Goal: Information Seeking & Learning: Learn about a topic

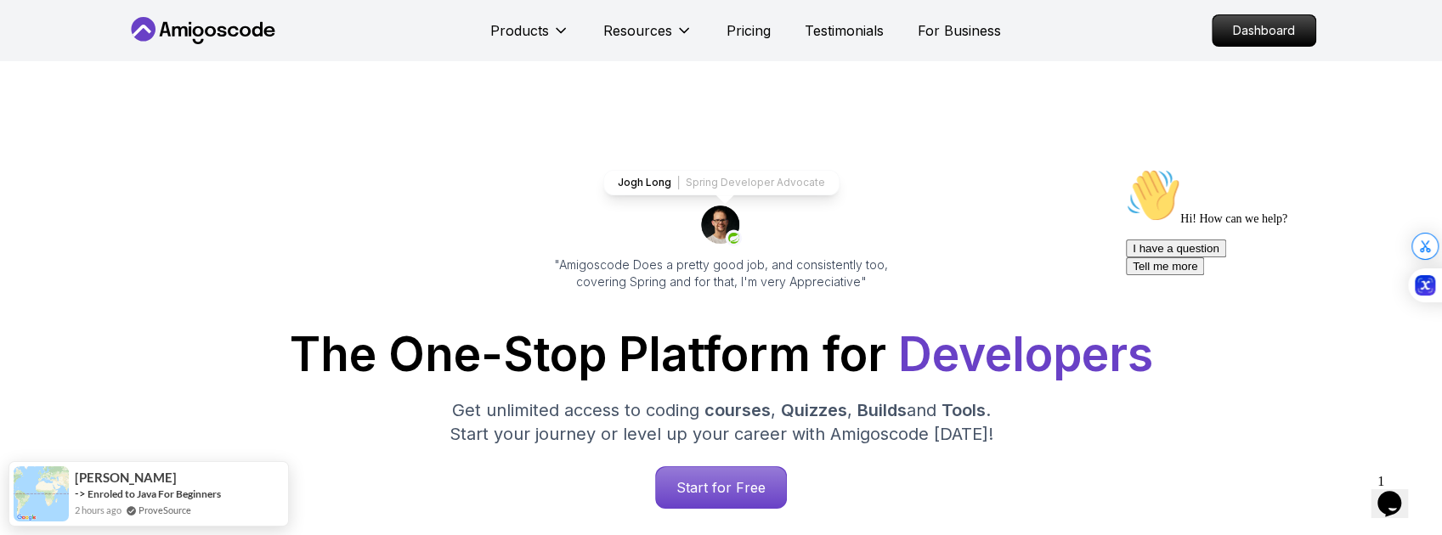
click at [1260, 33] on p "Dashboard" at bounding box center [1264, 30] width 98 height 29
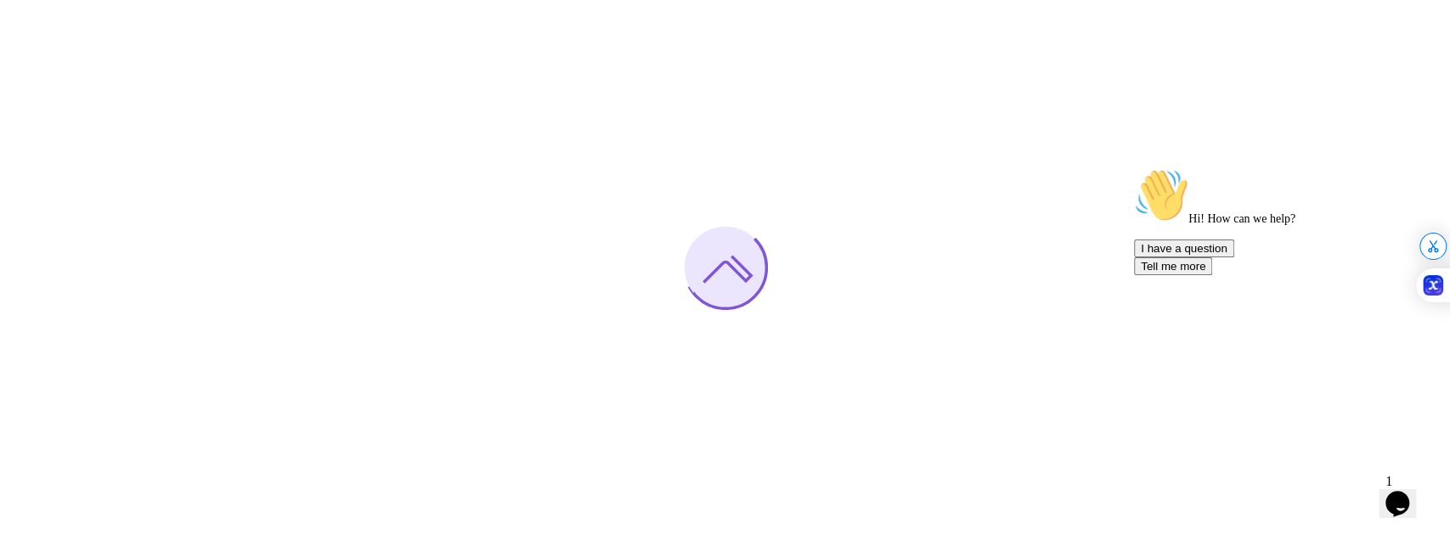
click at [1134, 168] on icon "Chat attention grabber" at bounding box center [1134, 168] width 0 height 0
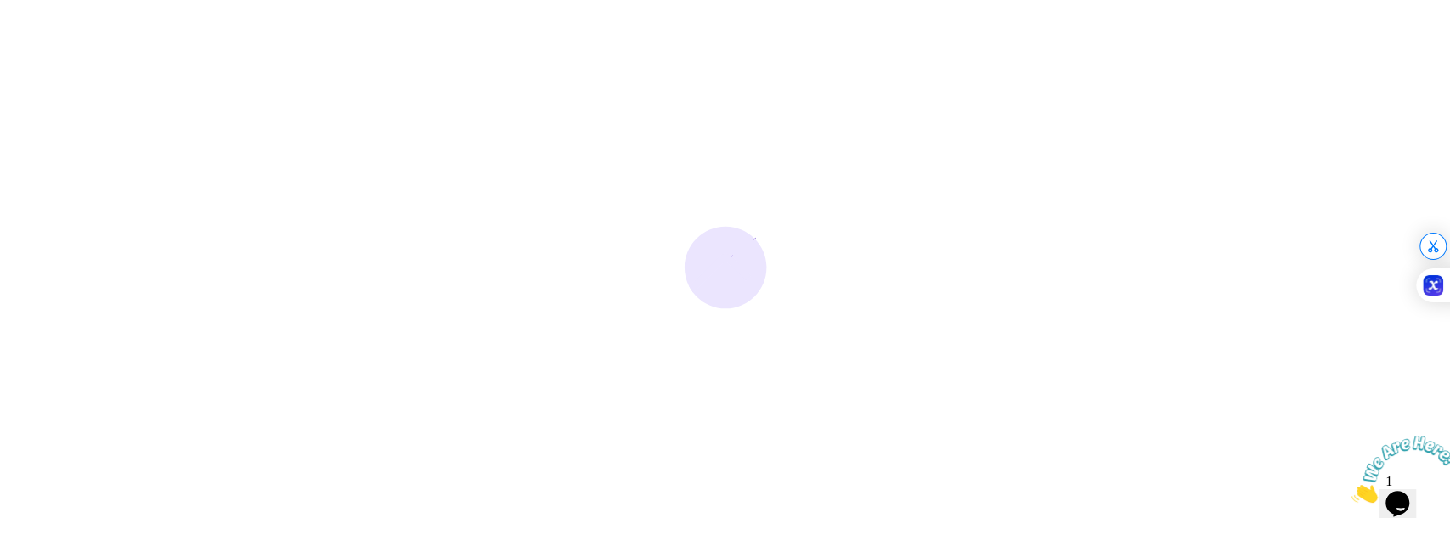
drag, startPoint x: 1442, startPoint y: 438, endPoint x: 2786, endPoint y: 869, distance: 1411.6
click at [1352, 491] on icon "Close" at bounding box center [1352, 498] width 0 height 14
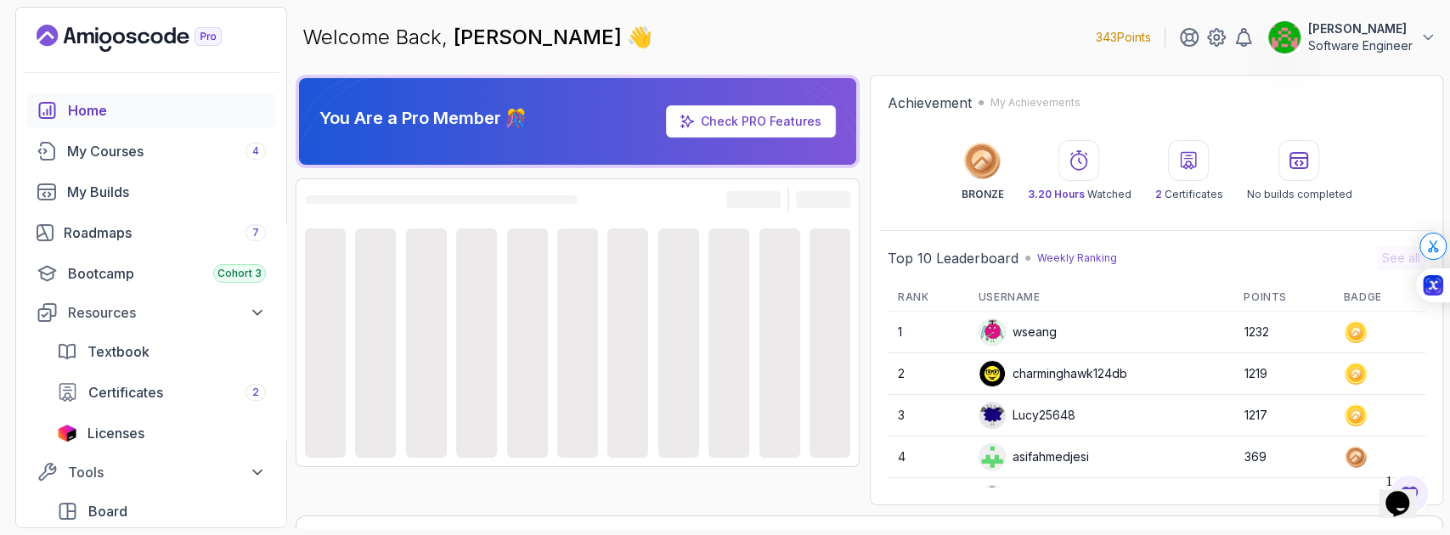
click at [1410, 500] on icon "$i18n('chat', 'chat_widget')" at bounding box center [1398, 503] width 24 height 25
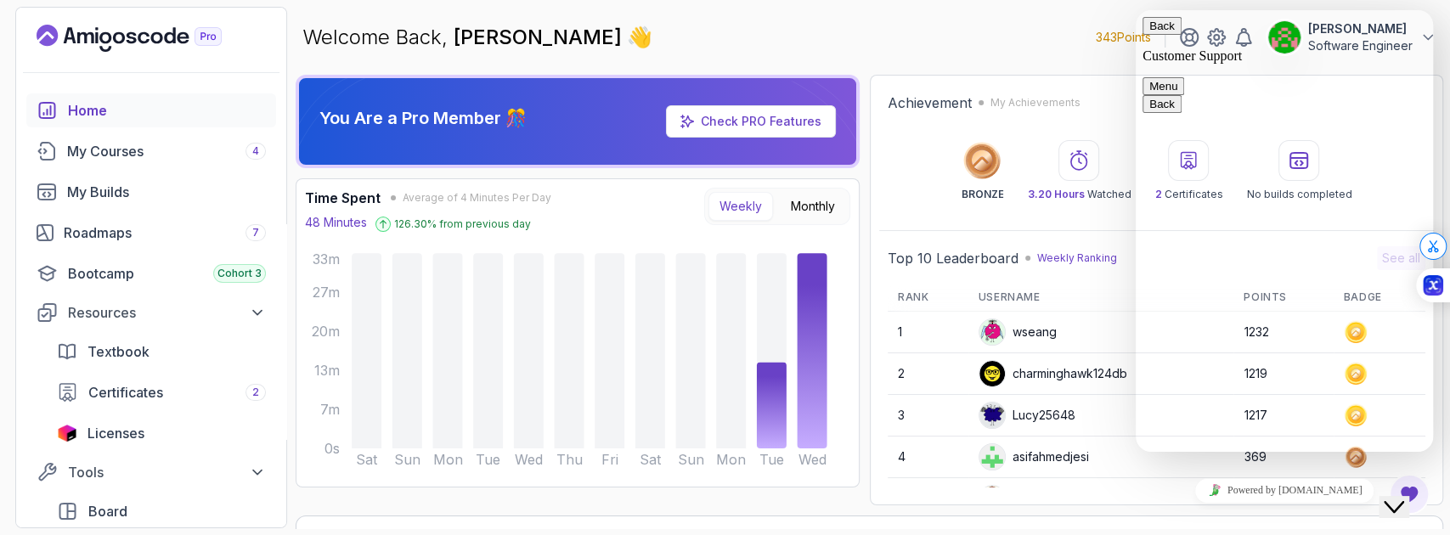
click at [1185, 77] on button "Menu" at bounding box center [1164, 86] width 42 height 18
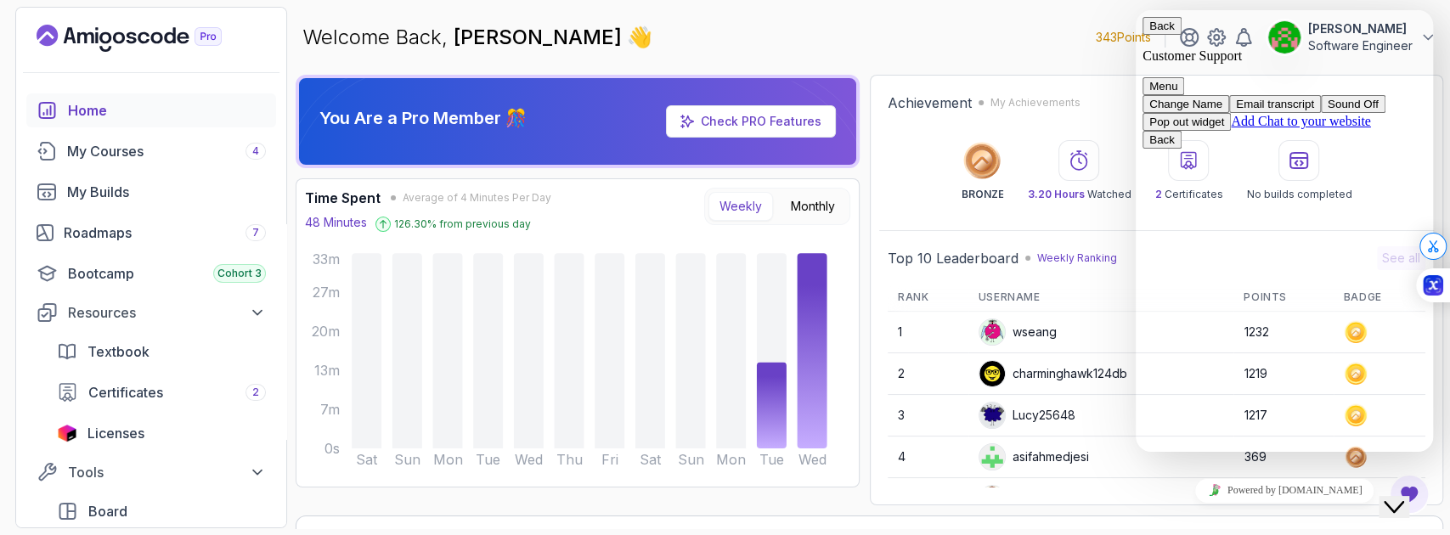
click at [1402, 500] on icon "Close Chat This icon closes the chat window." at bounding box center [1394, 507] width 20 height 20
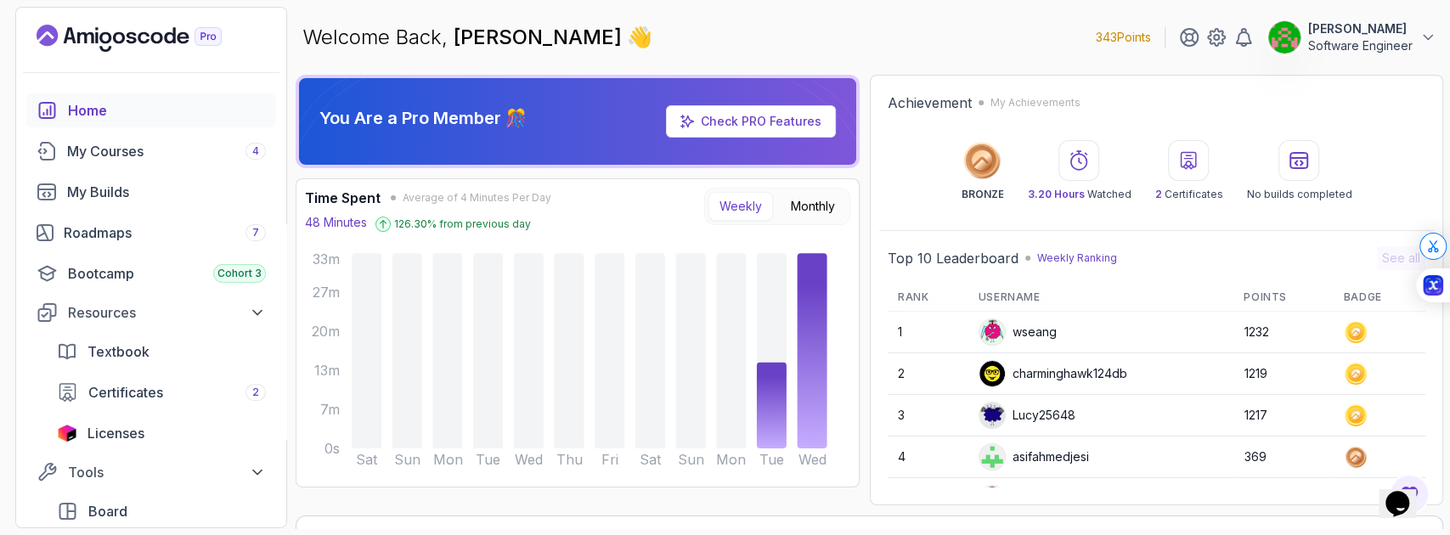
drag, startPoint x: 19, startPoint y: 27, endPoint x: 1350, endPoint y: 503, distance: 1414.0
click at [1354, 502] on div "Achievement My Achievements BRONZE 3.20 Hours Watched 2 Certificates No builds …" at bounding box center [1157, 290] width 574 height 431
click at [1377, 271] on icon at bounding box center [1375, 270] width 5 height 5
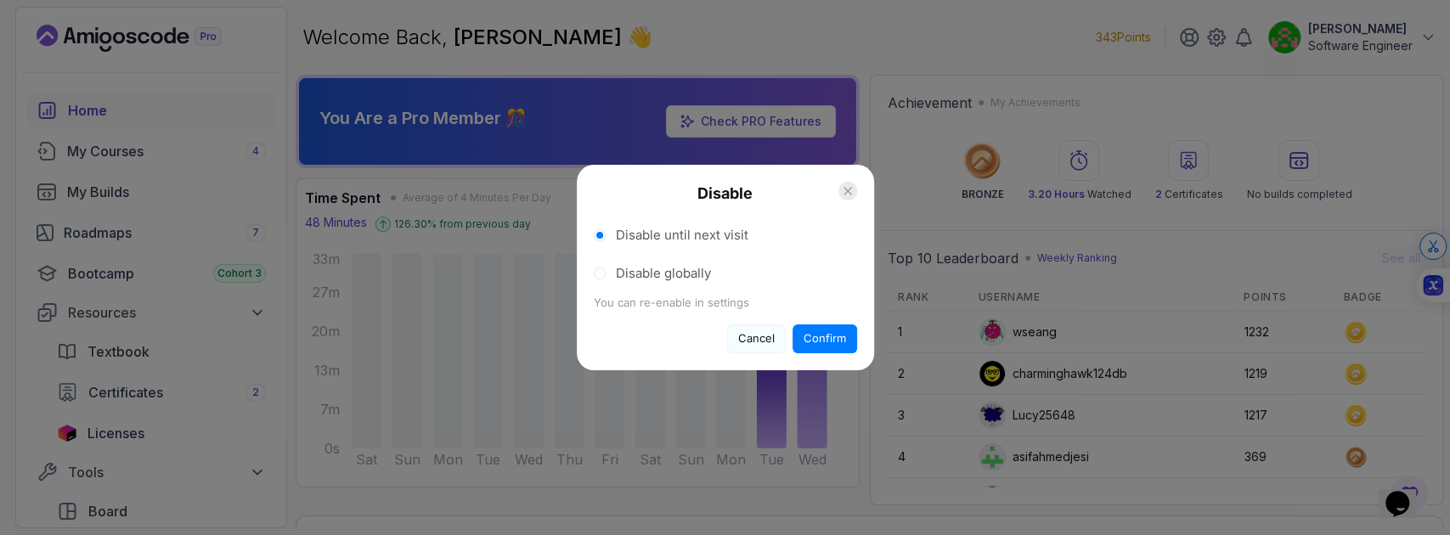
click at [749, 342] on button "Cancel" at bounding box center [756, 339] width 59 height 29
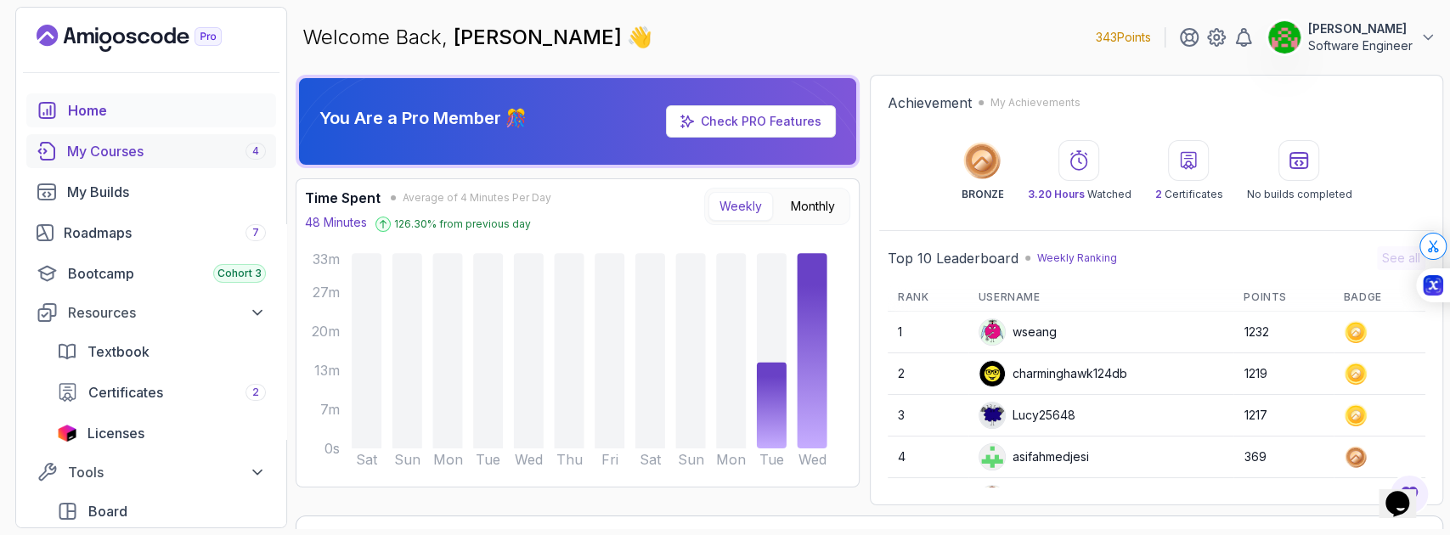
click at [139, 153] on div "My Courses 4" at bounding box center [166, 151] width 199 height 20
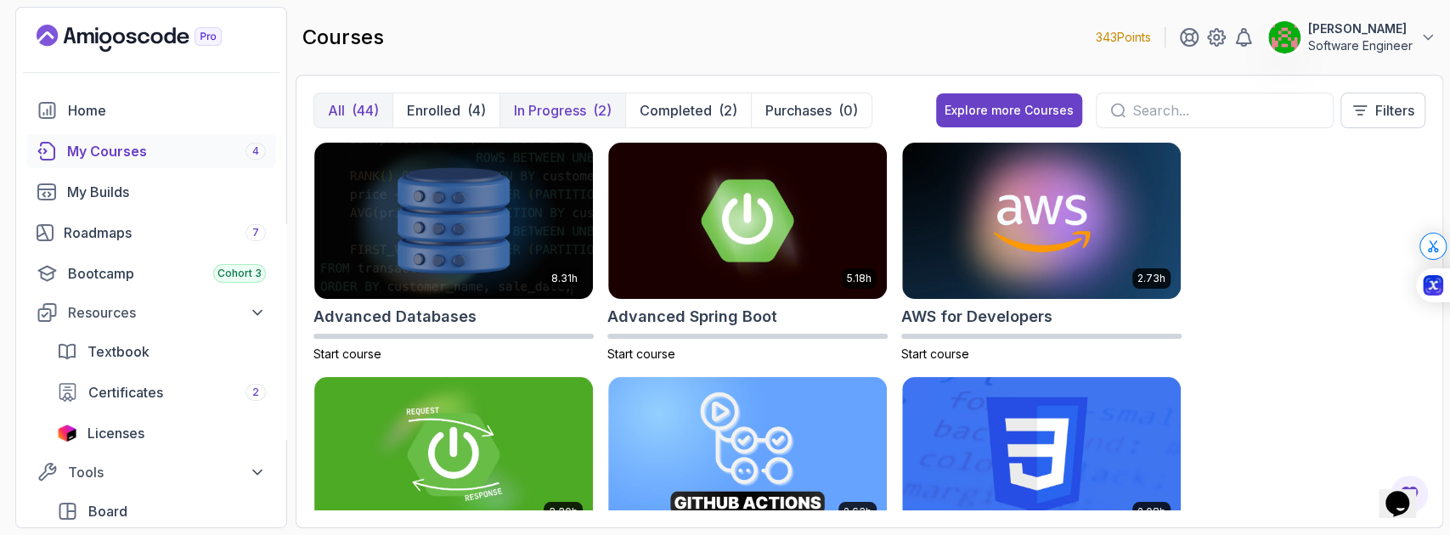
click at [569, 100] on p "In Progress" at bounding box center [550, 110] width 72 height 20
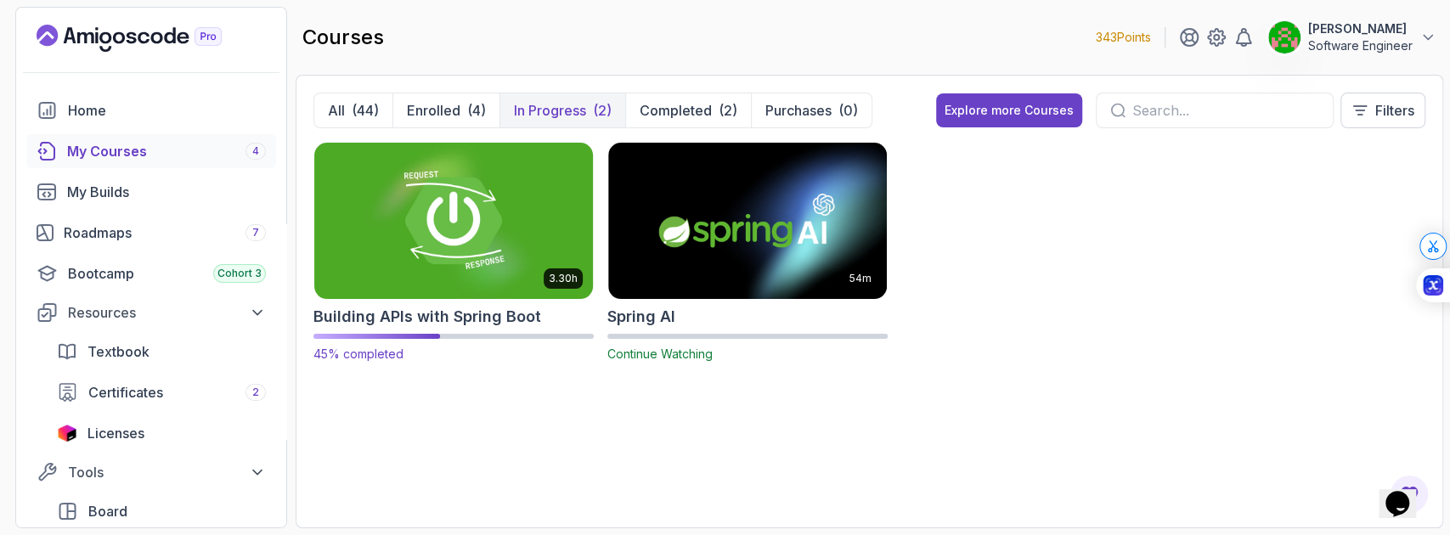
click at [494, 228] on img at bounding box center [454, 221] width 292 height 164
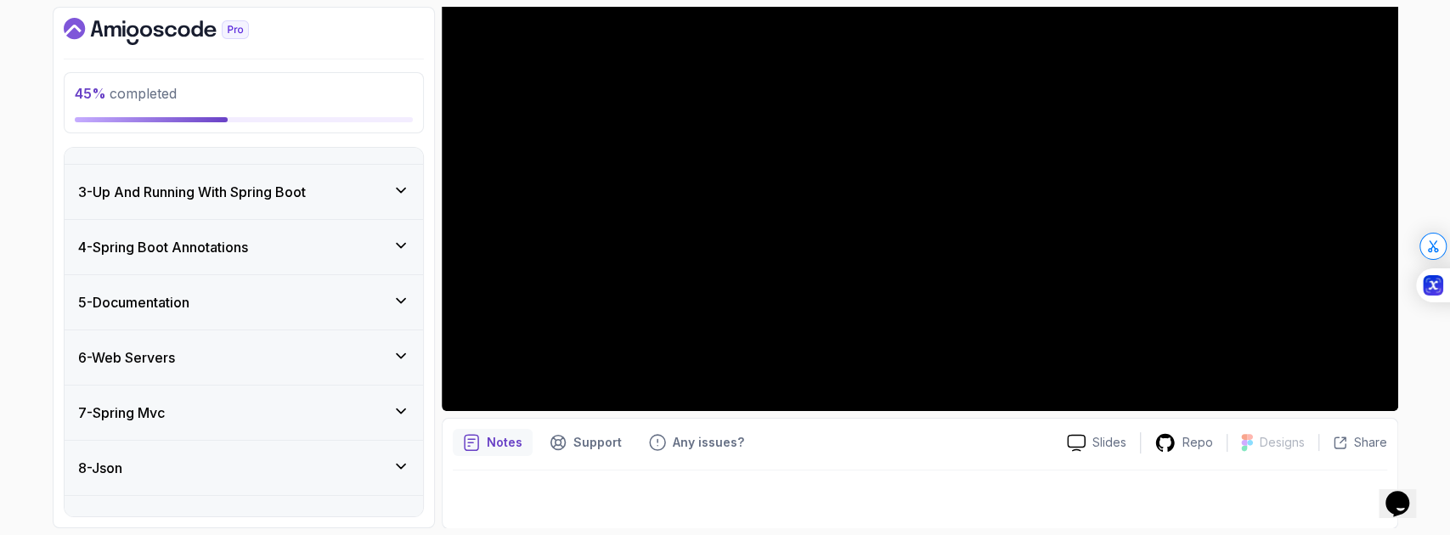
scroll to position [393, 0]
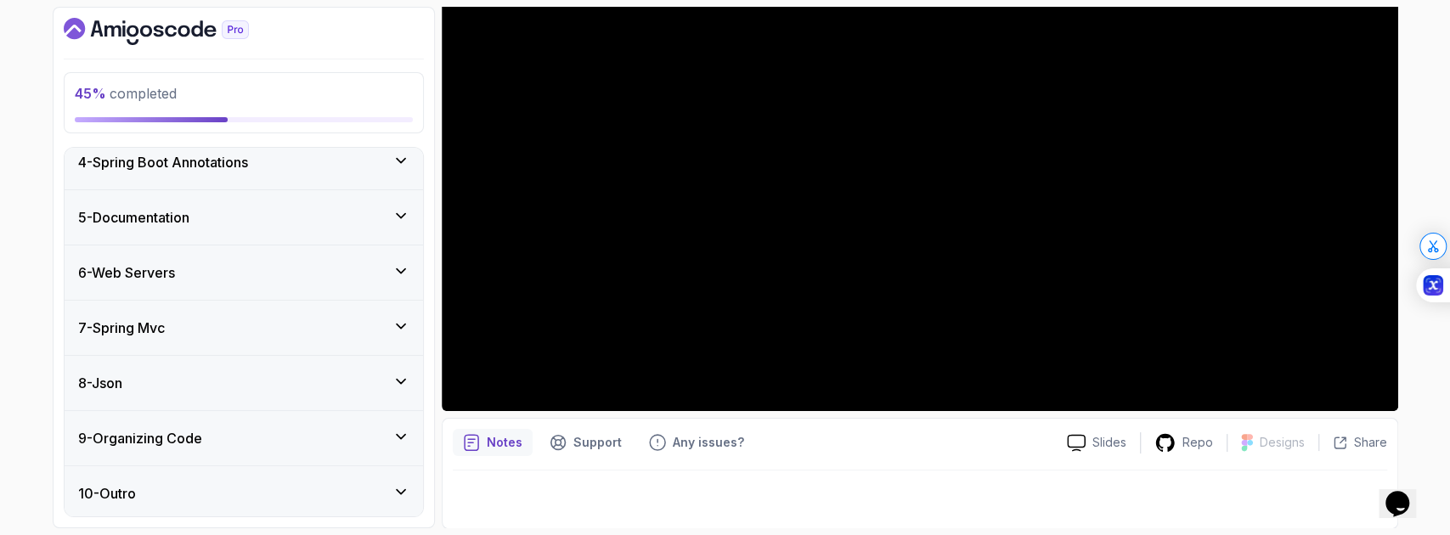
click at [346, 324] on div "7 - Spring Mvc" at bounding box center [243, 328] width 331 height 20
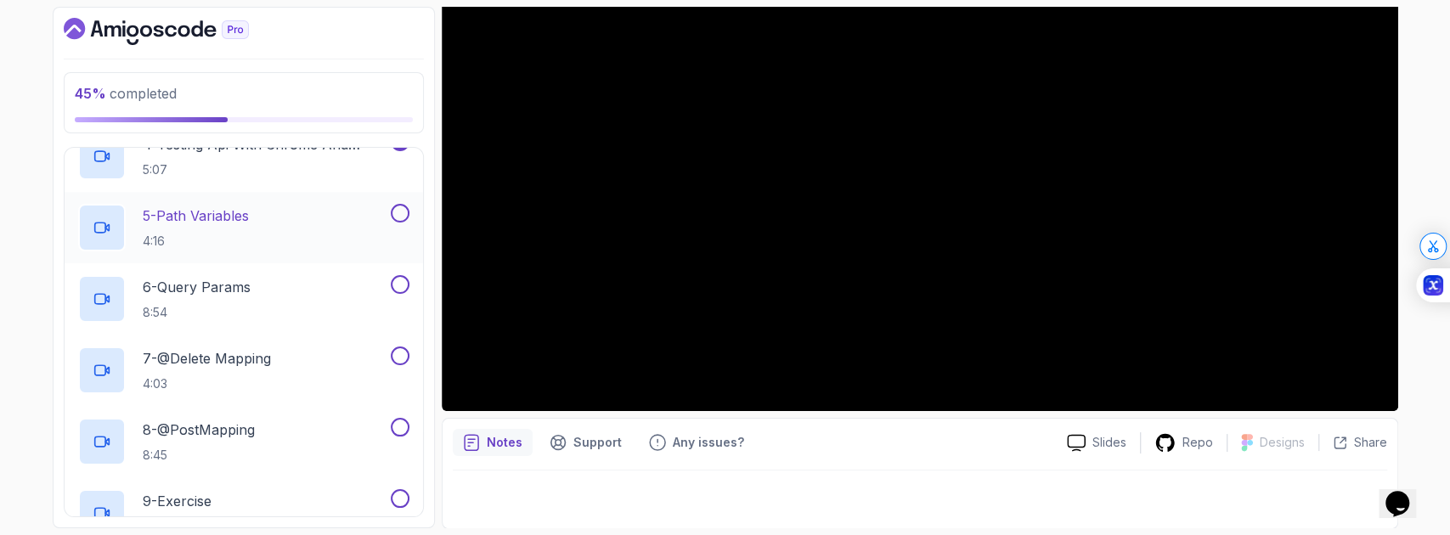
scroll to position [575, 0]
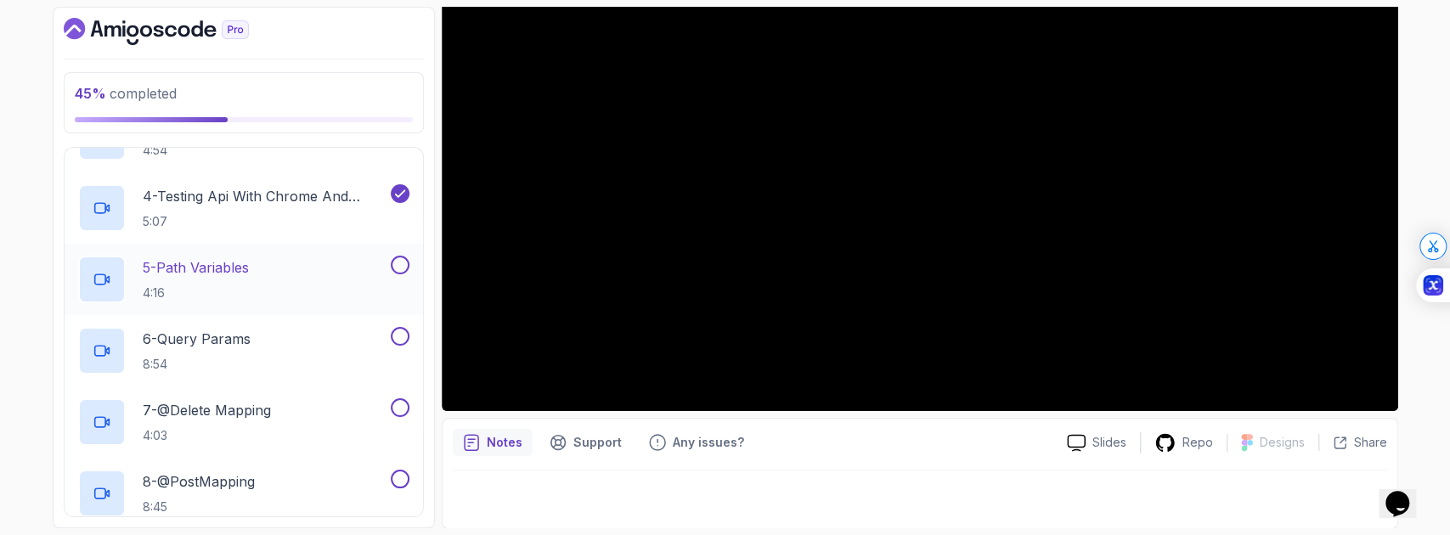
click at [269, 285] on div "5 - Path Variables 4:16" at bounding box center [232, 280] width 309 height 48
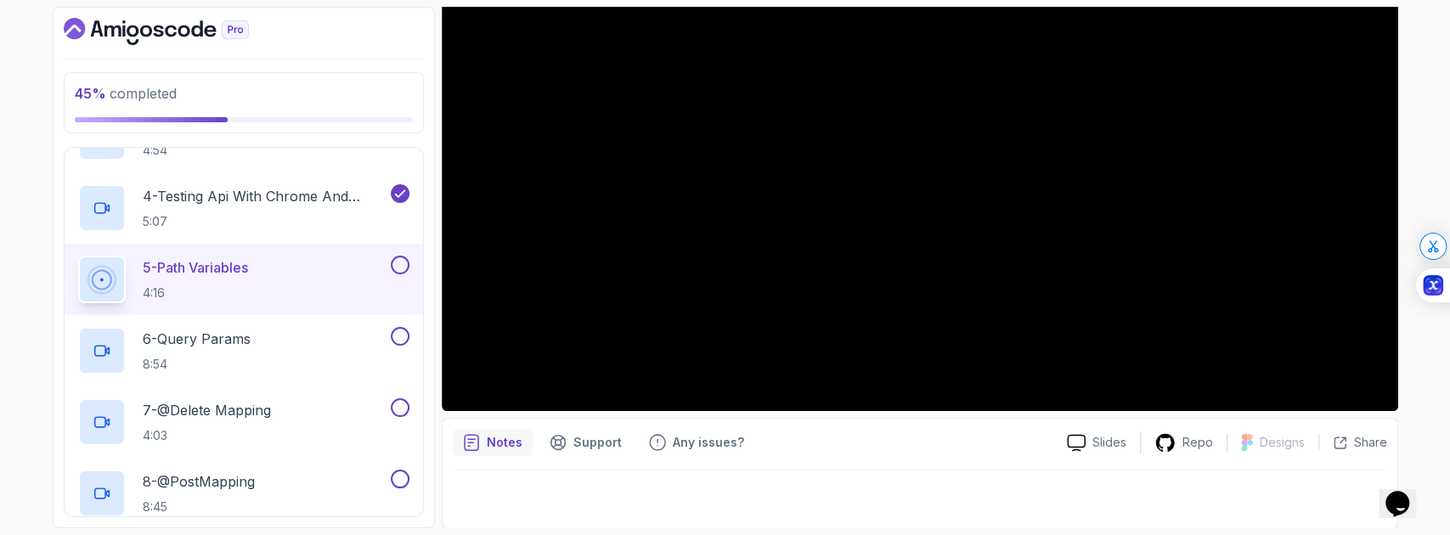
scroll to position [405, 0]
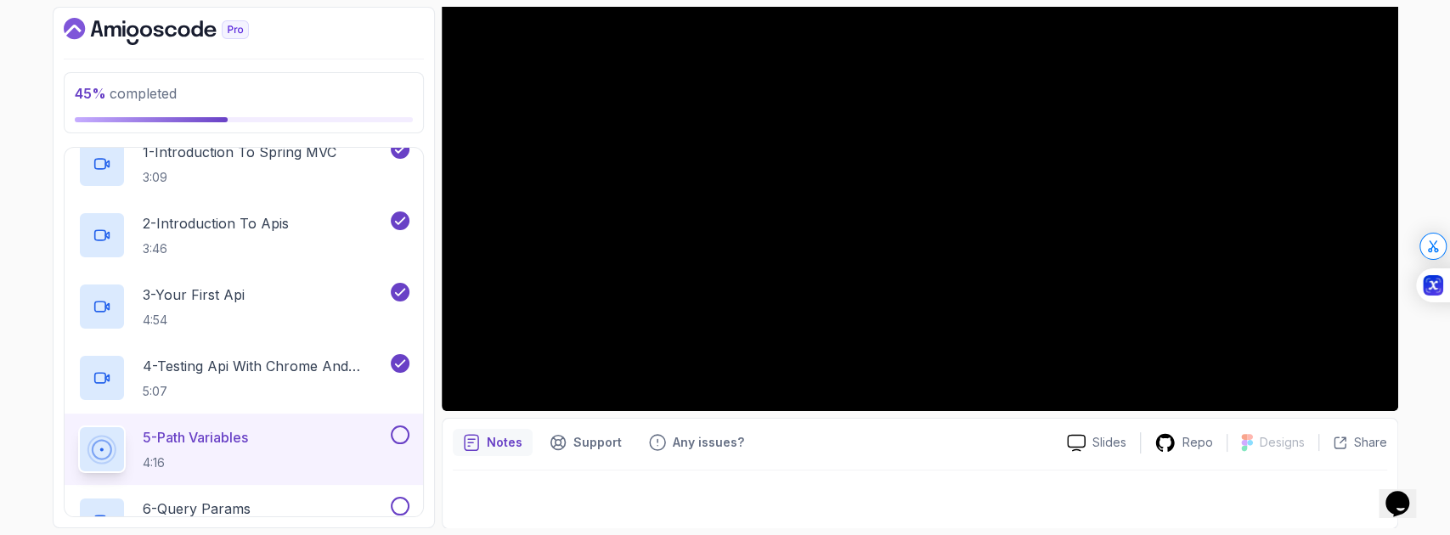
click at [78, 426] on button "5 - Path Variables 4:16" at bounding box center [243, 450] width 331 height 48
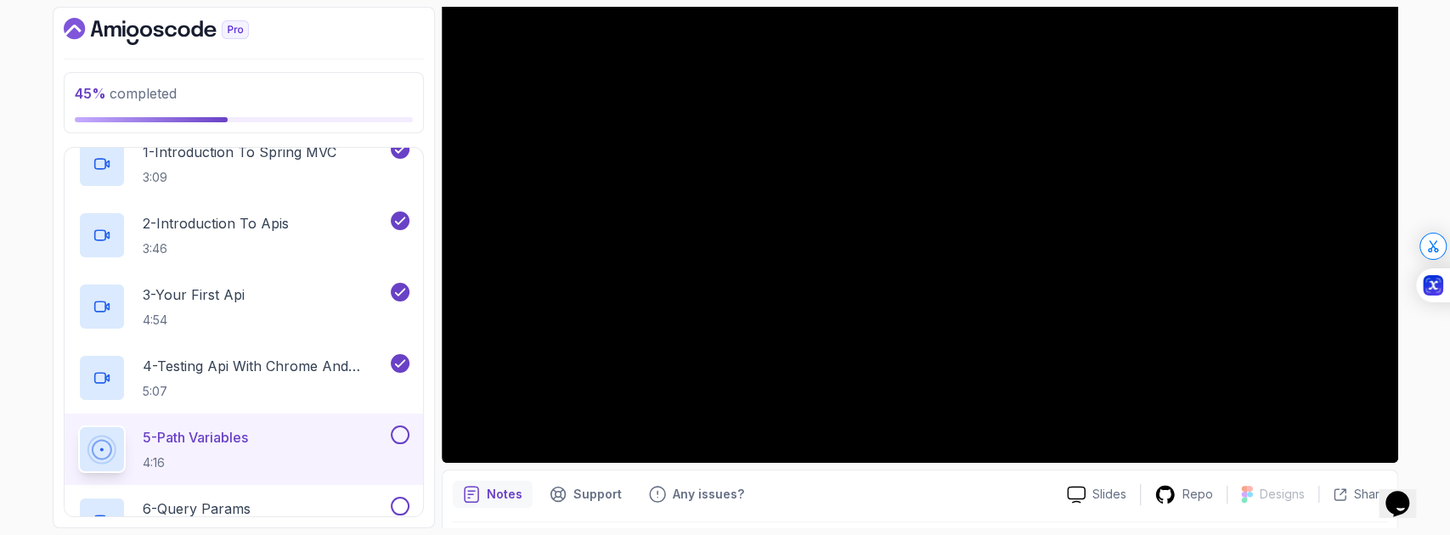
scroll to position [278, 0]
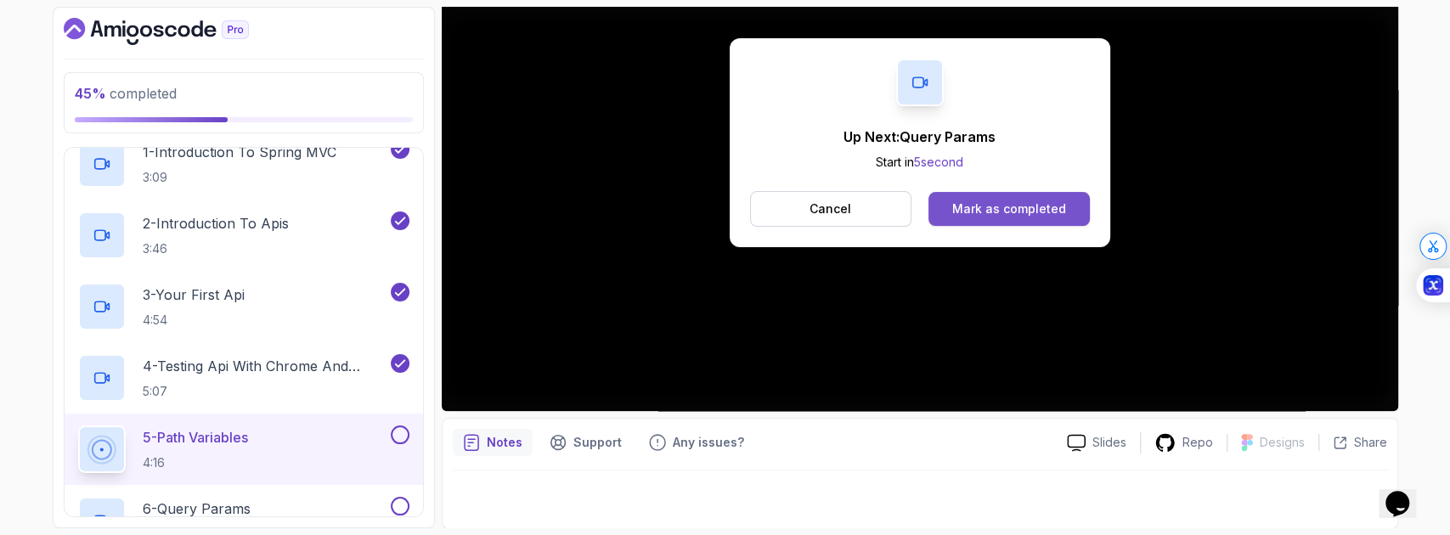
click at [1004, 211] on div "Mark as completed" at bounding box center [1010, 209] width 114 height 17
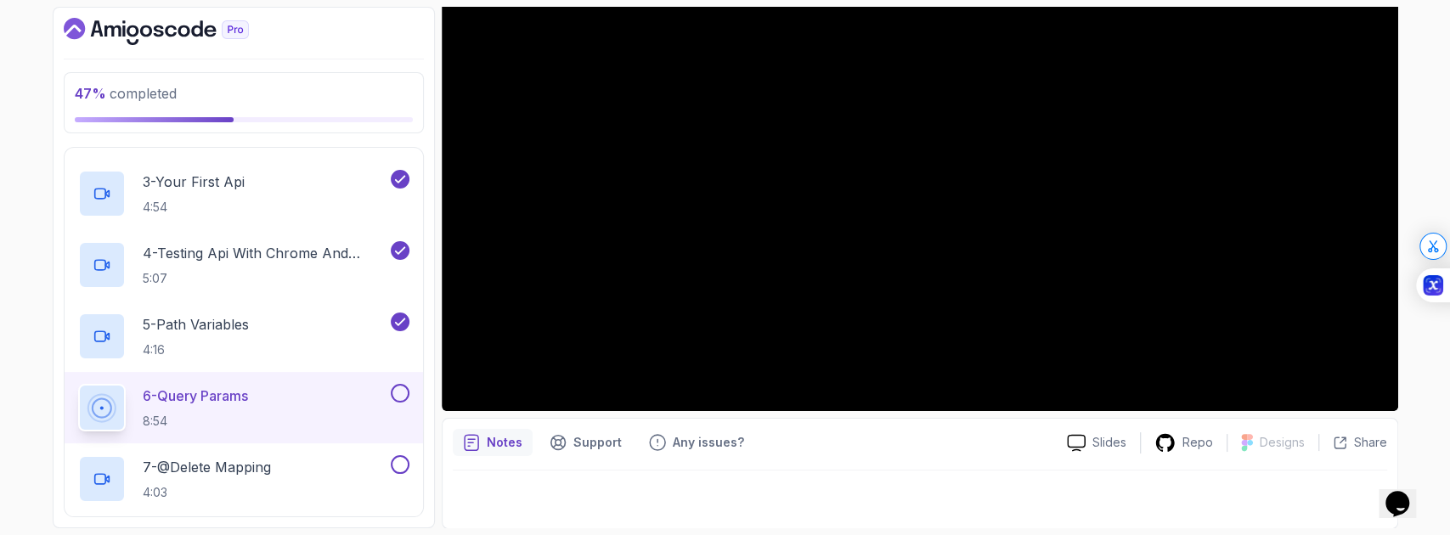
scroll to position [165, 0]
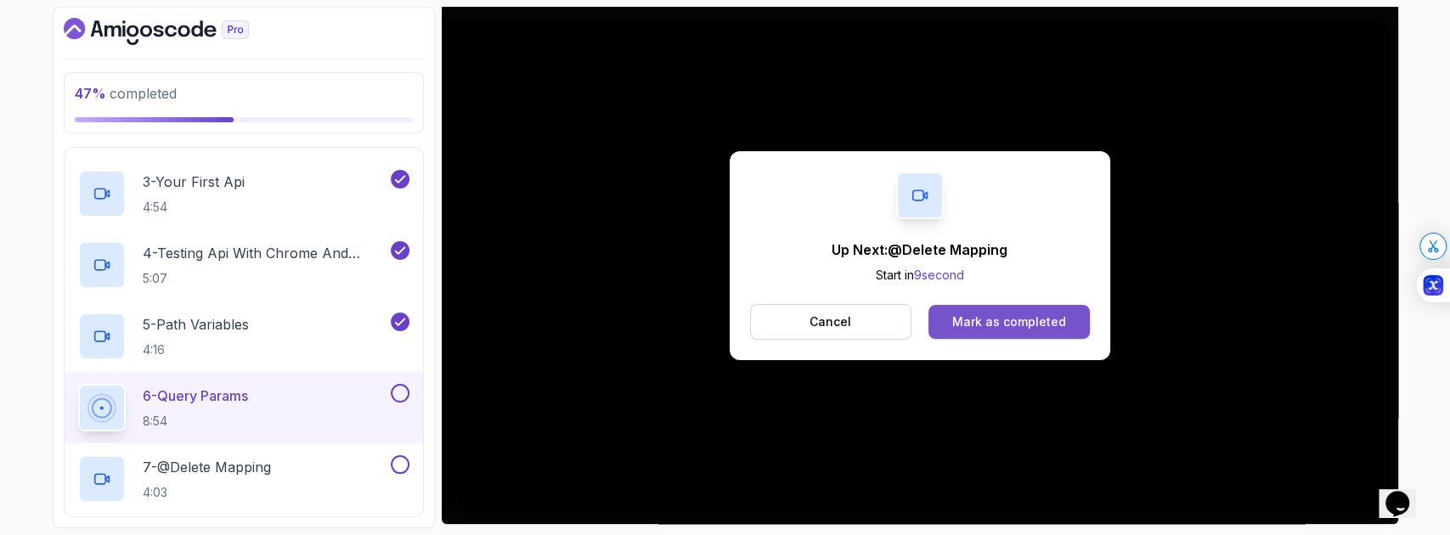
click at [1014, 326] on div "Mark as completed" at bounding box center [1010, 322] width 114 height 17
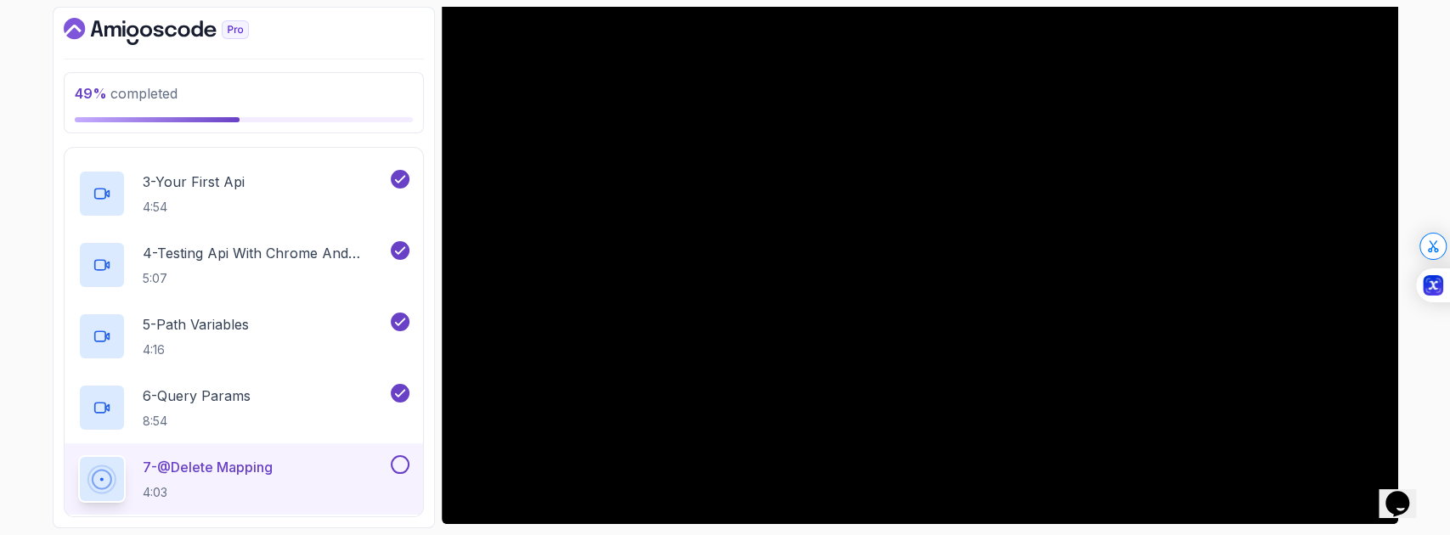
click at [338, 461] on div "7 - @Delete Mapping 4:03" at bounding box center [232, 479] width 309 height 48
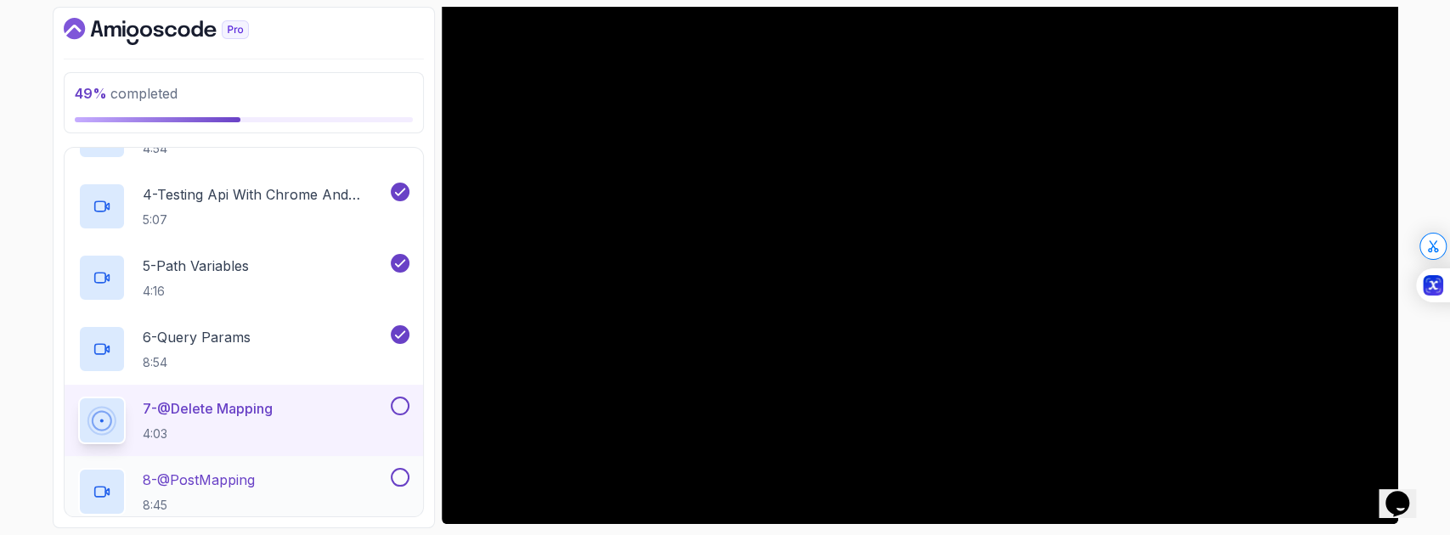
scroll to position [632, 0]
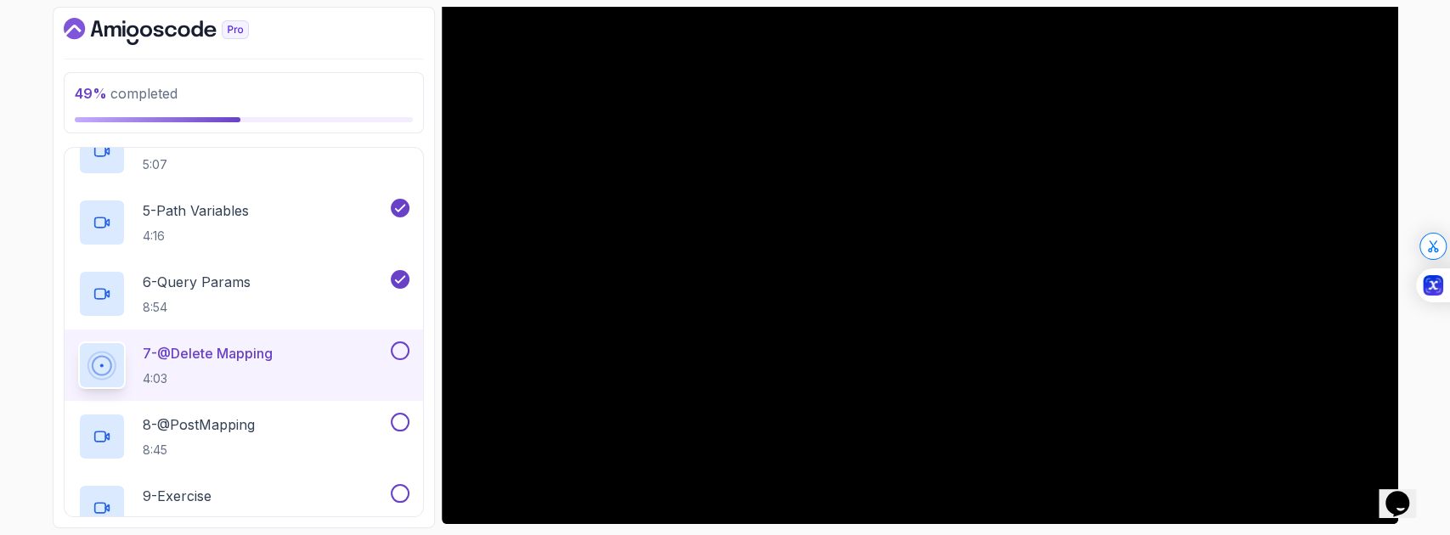
click at [349, 364] on div "7 - @Delete Mapping 4:03" at bounding box center [232, 366] width 309 height 48
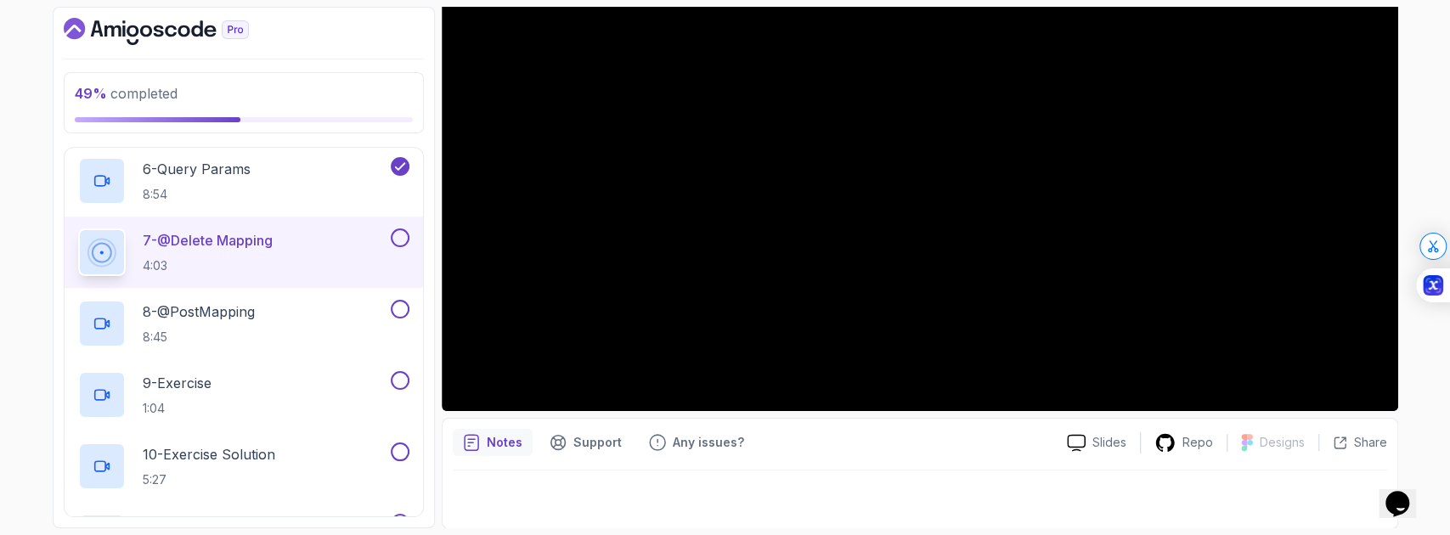
scroll to position [108, 0]
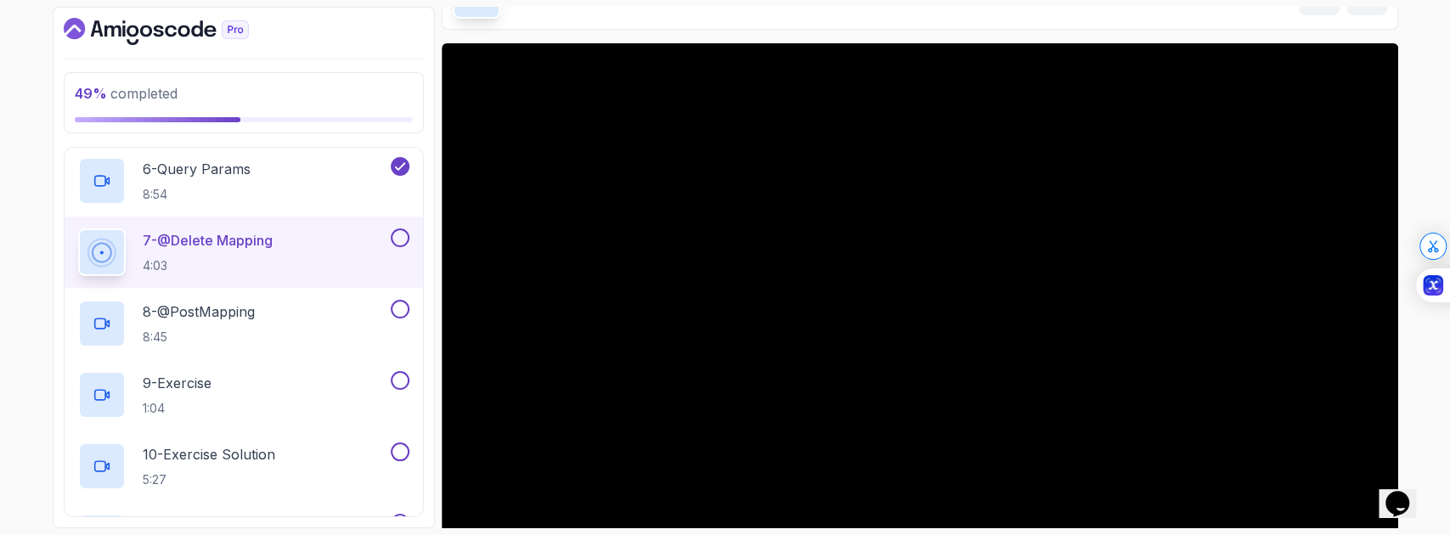
click at [326, 246] on div "7 - @Delete Mapping 4:03" at bounding box center [232, 253] width 309 height 48
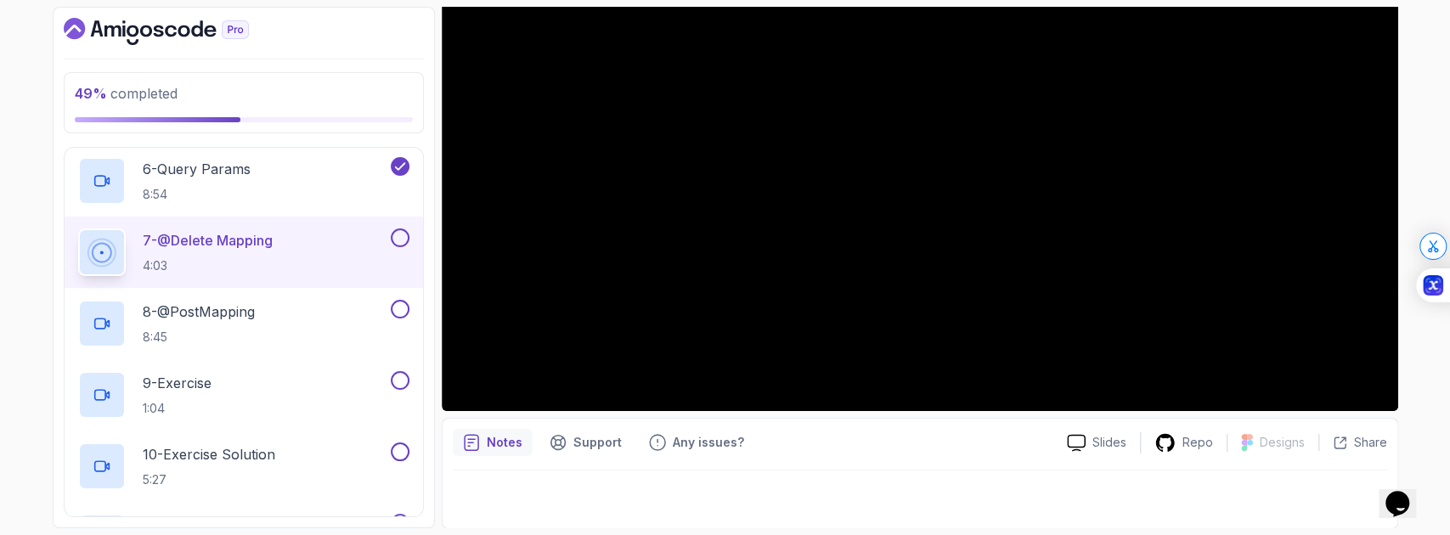
click at [586, 306] on div at bounding box center [920, 142] width 957 height 538
click at [250, 231] on p "7 - @Delete Mapping" at bounding box center [208, 240] width 130 height 20
click at [115, 246] on div at bounding box center [102, 253] width 40 height 40
click at [112, 246] on icon at bounding box center [101, 252] width 21 height 21
click at [301, 255] on div "7 - @Delete Mapping 4:03" at bounding box center [232, 253] width 309 height 48
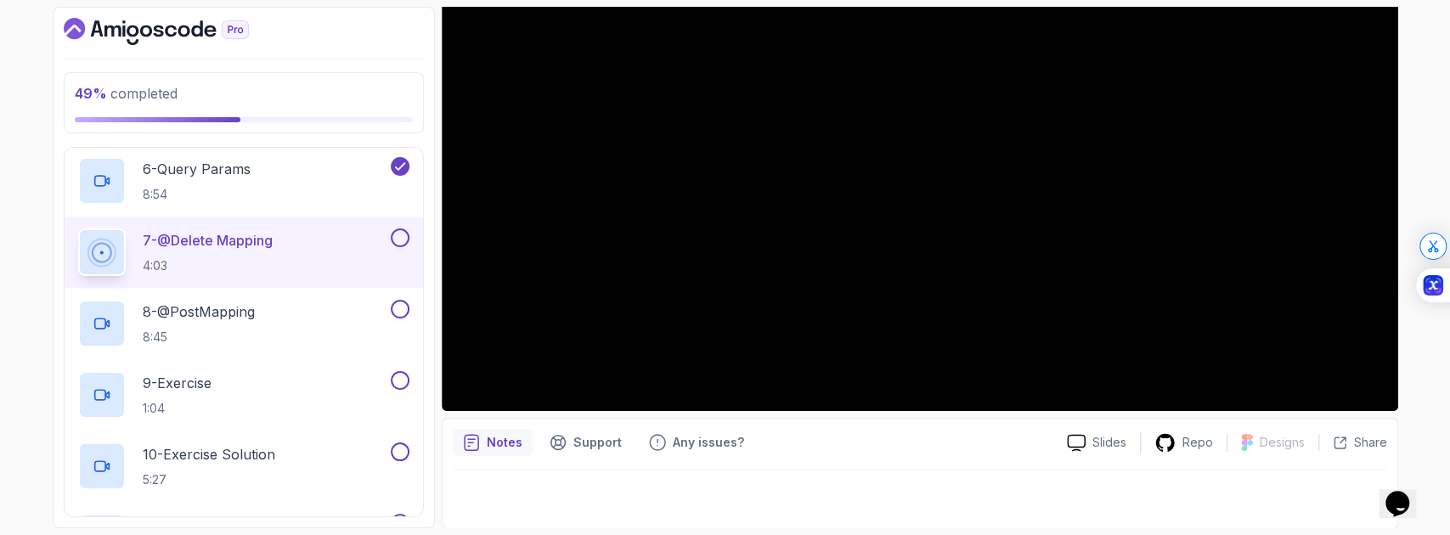
click at [400, 229] on button at bounding box center [400, 238] width 19 height 19
click at [325, 246] on div "7 - @Delete Mapping 4:03" at bounding box center [232, 253] width 309 height 48
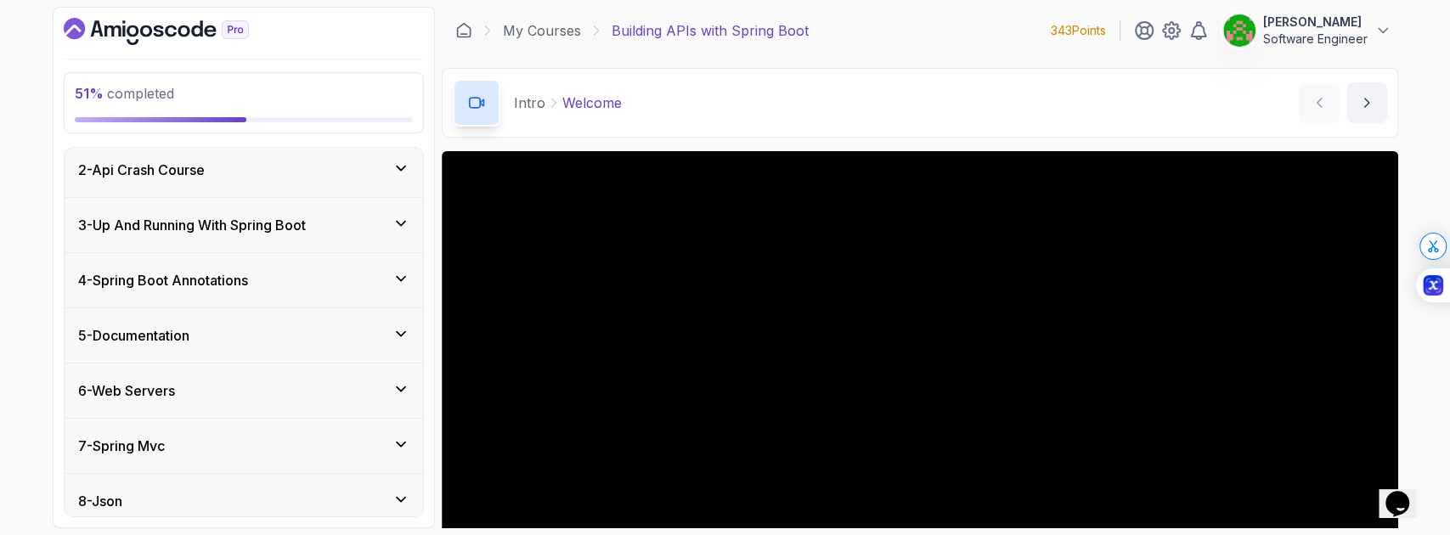
scroll to position [336, 0]
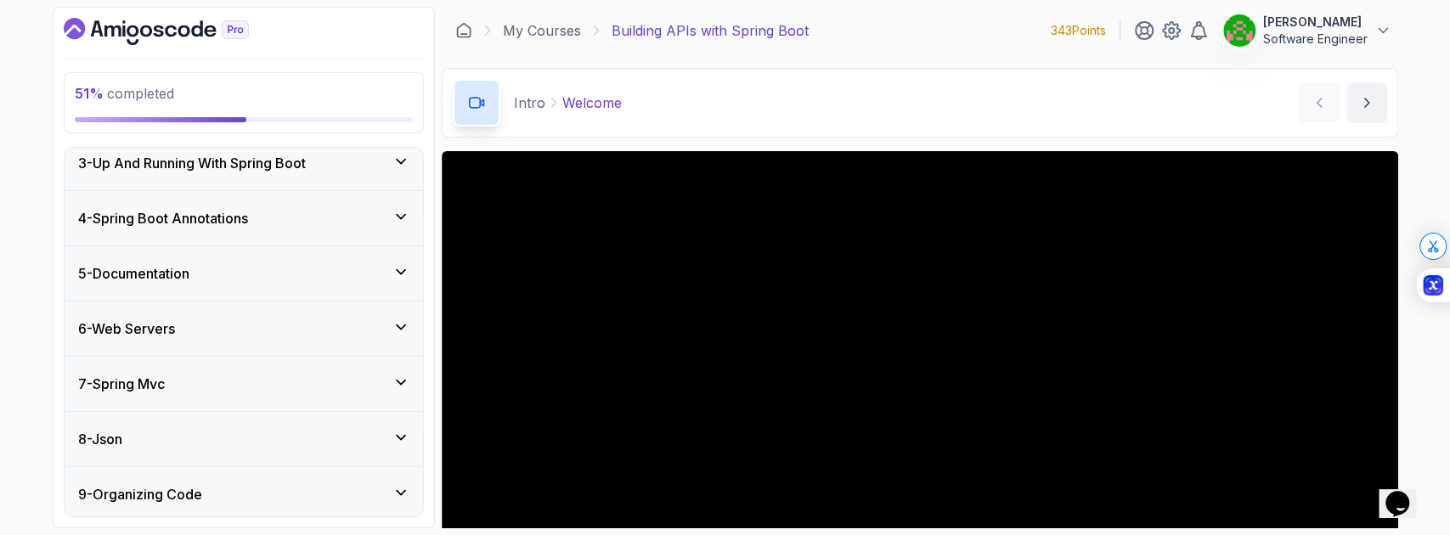
click at [340, 377] on div "7 - Spring Mvc" at bounding box center [243, 384] width 331 height 20
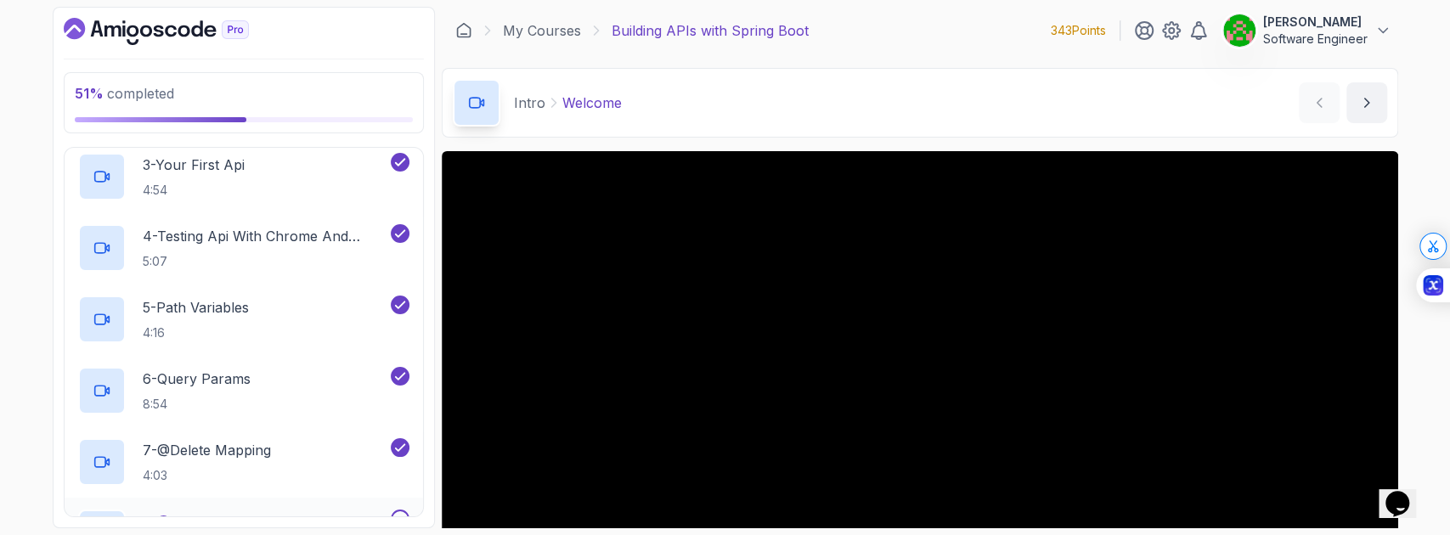
scroll to position [688, 0]
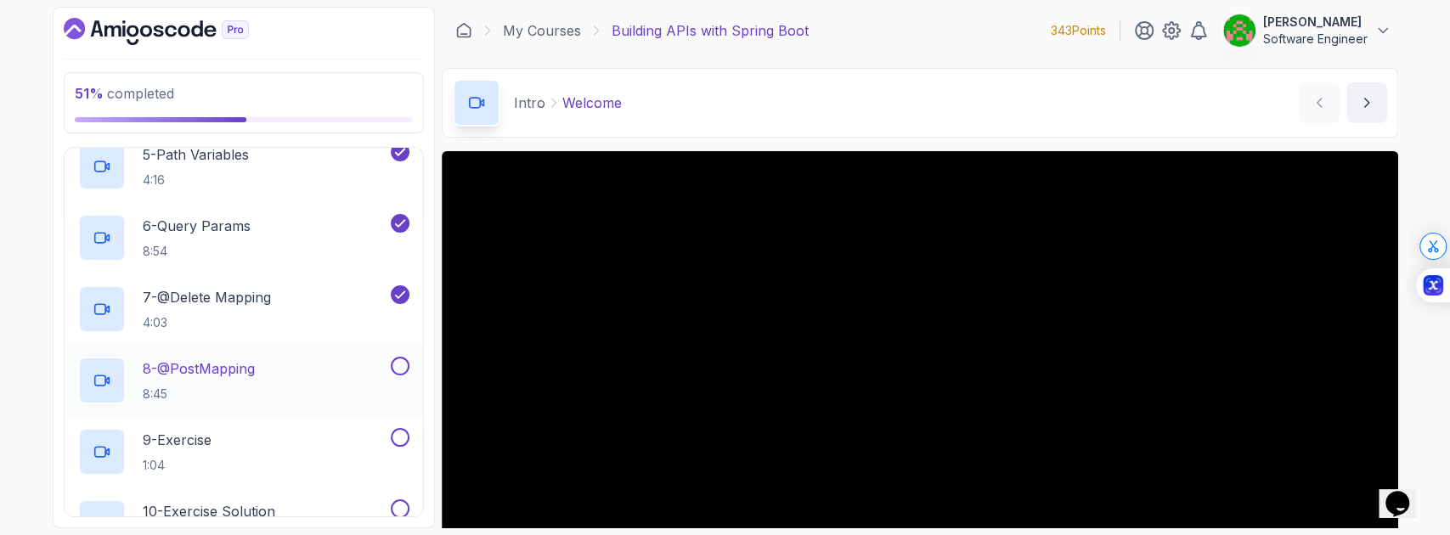
click at [330, 368] on div "8 - @PostMapping 8:45" at bounding box center [232, 381] width 309 height 48
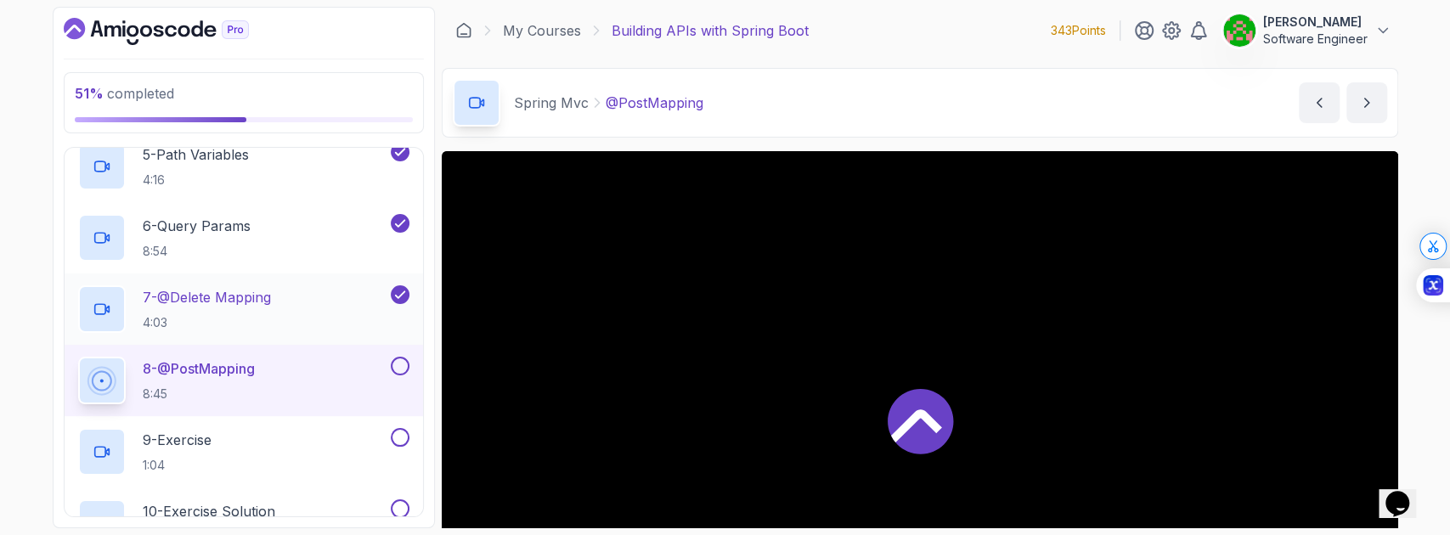
click at [290, 291] on div "7 - @Delete Mapping 4:03" at bounding box center [232, 310] width 309 height 48
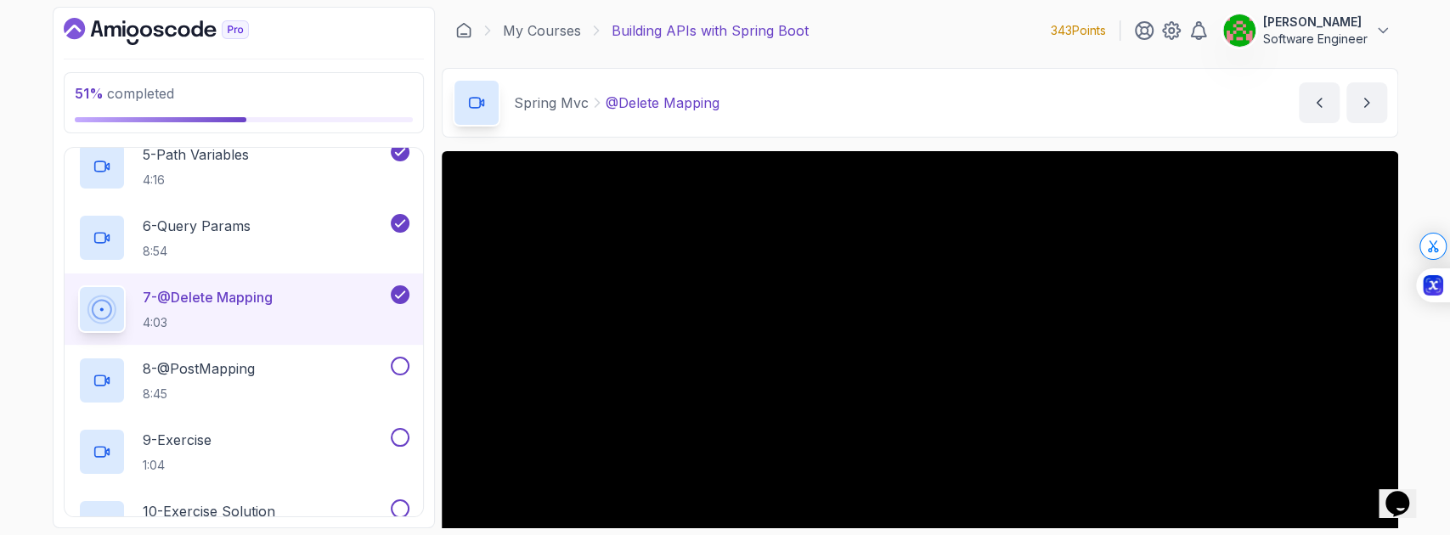
click at [292, 291] on div "7 - @Delete Mapping 4:03" at bounding box center [232, 310] width 309 height 48
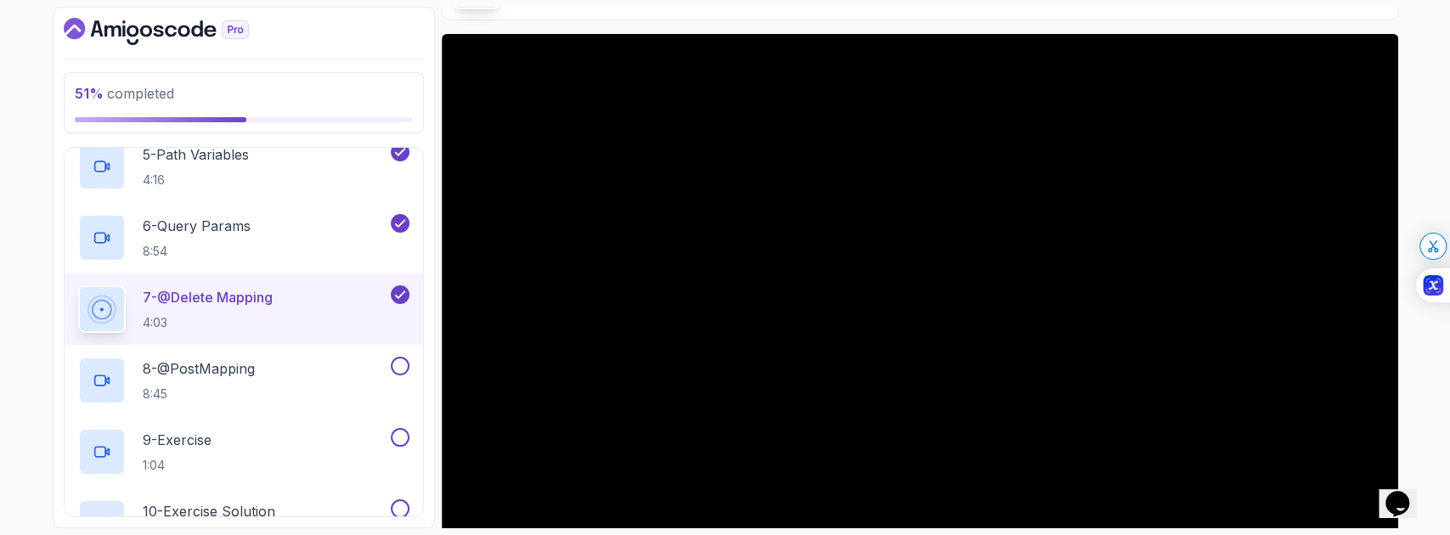
scroll to position [226, 0]
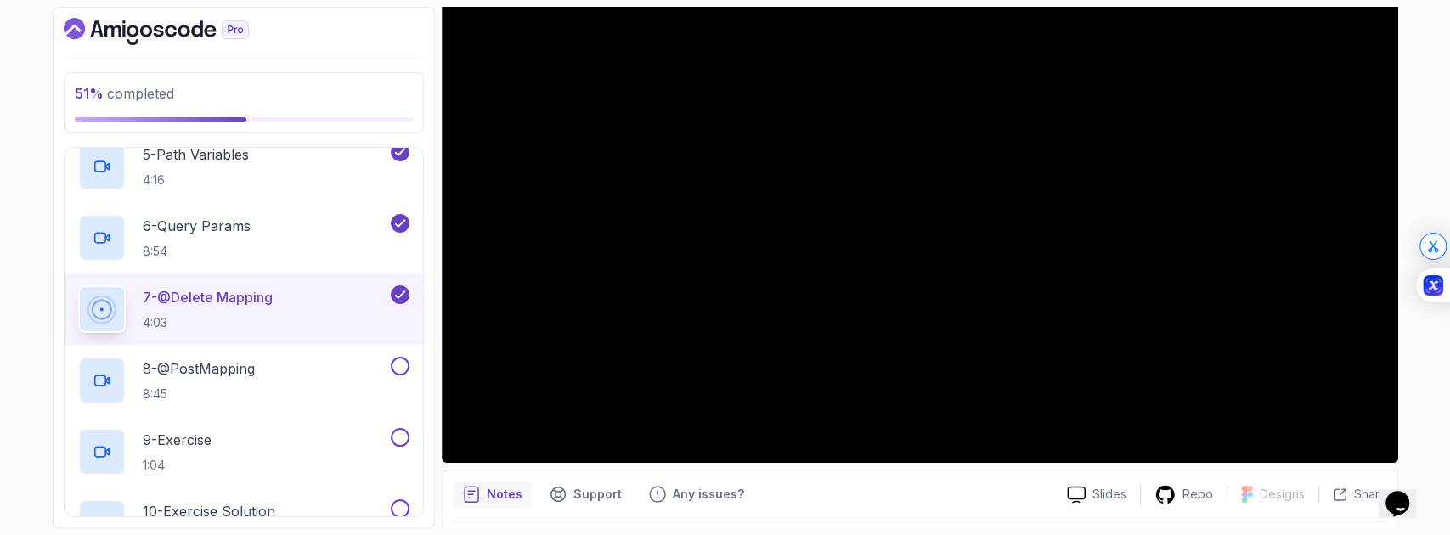
click at [404, 294] on icon at bounding box center [400, 294] width 15 height 17
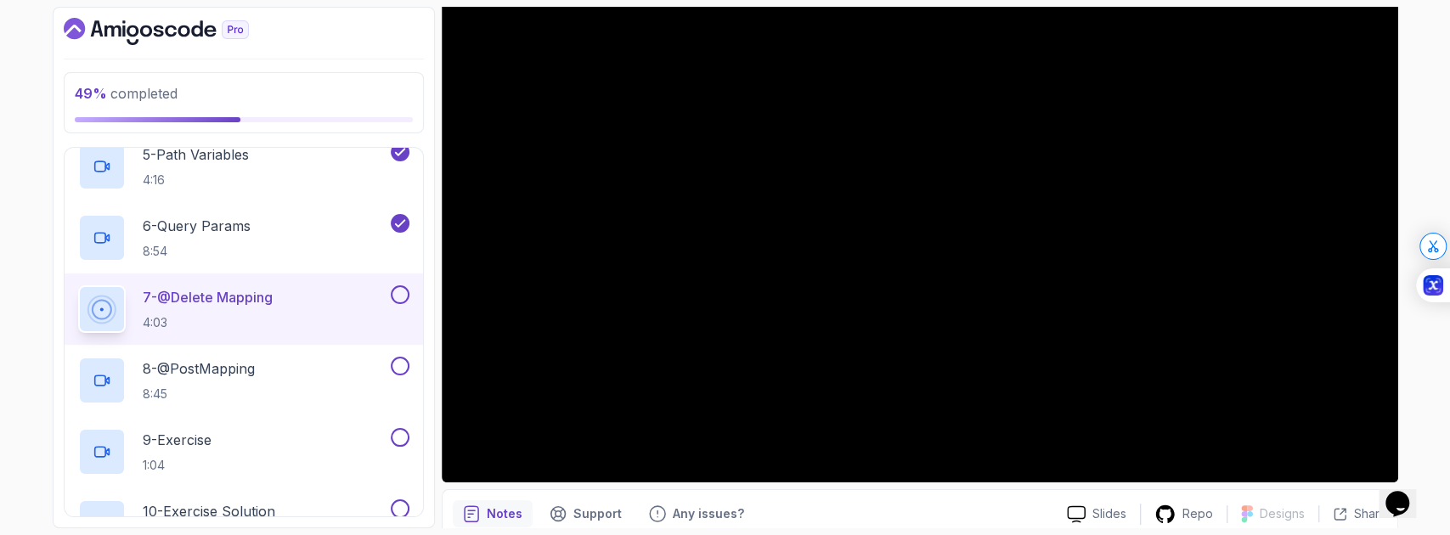
scroll to position [221, 0]
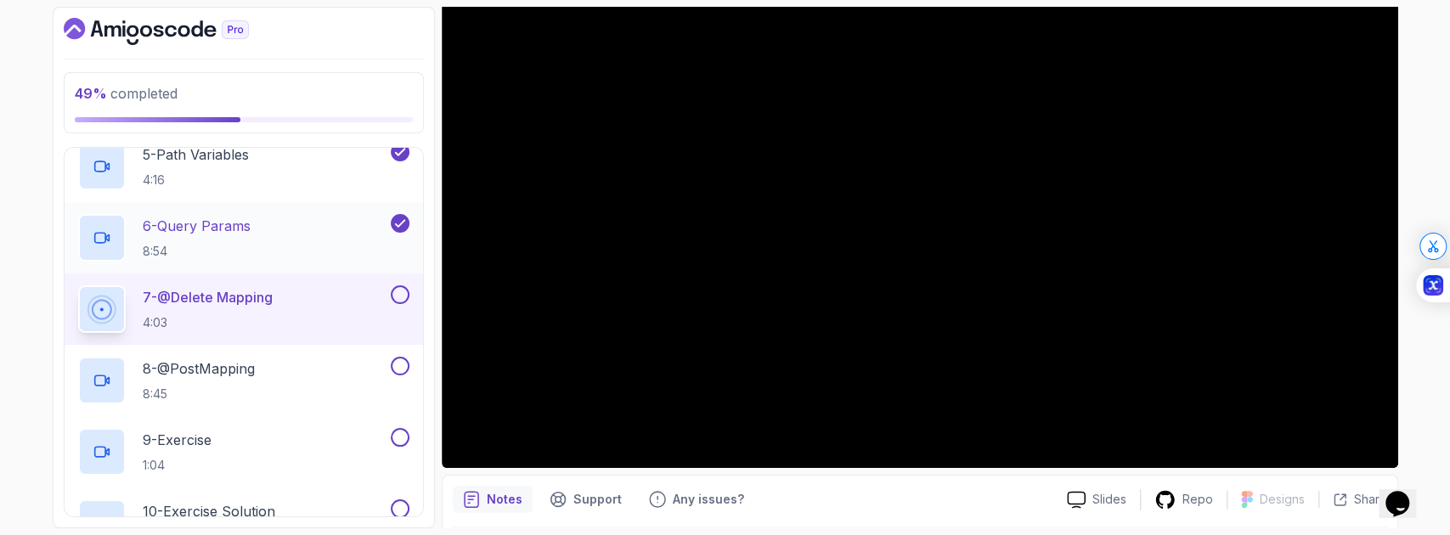
click at [299, 233] on div "6 - Query Params 8:54" at bounding box center [232, 238] width 309 height 48
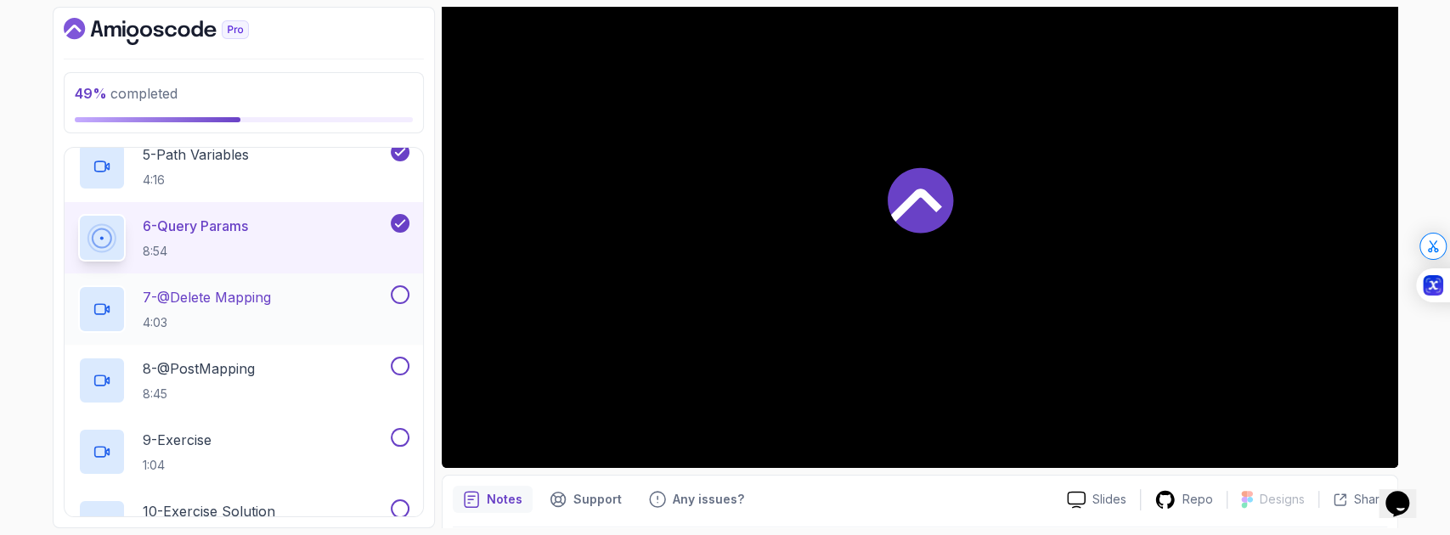
click at [313, 311] on div "7 - @Delete Mapping 4:03" at bounding box center [232, 310] width 309 height 48
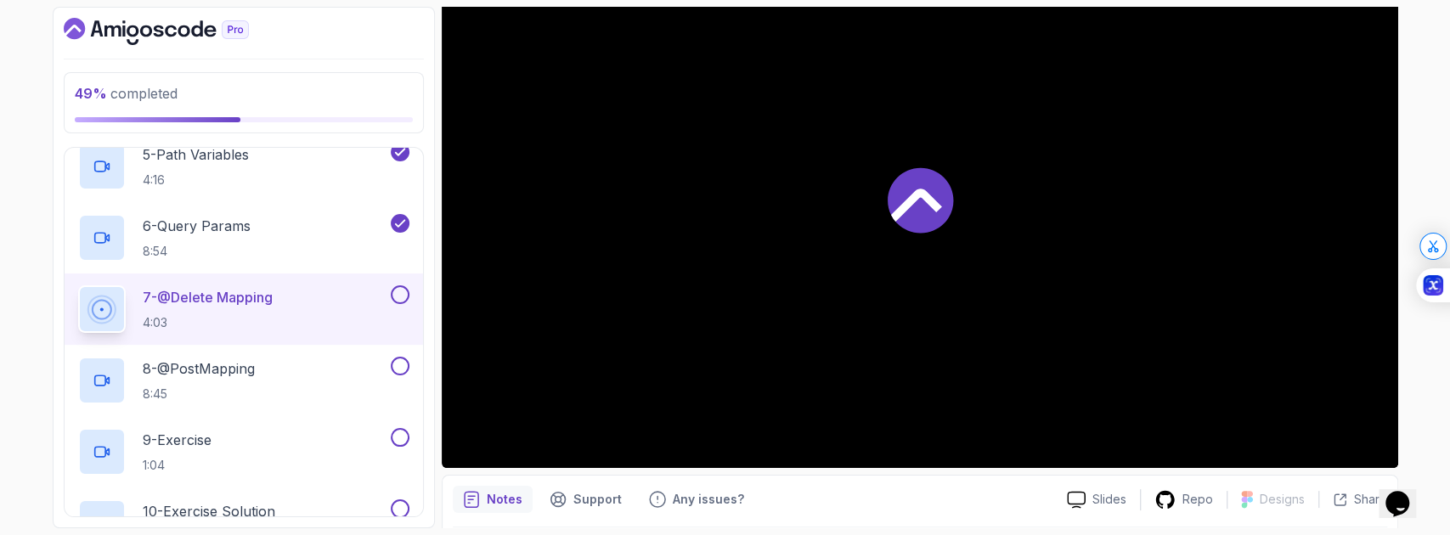
click at [313, 311] on div "7 - @Delete Mapping 4:03" at bounding box center [232, 310] width 309 height 48
click at [95, 304] on icon at bounding box center [101, 309] width 21 height 21
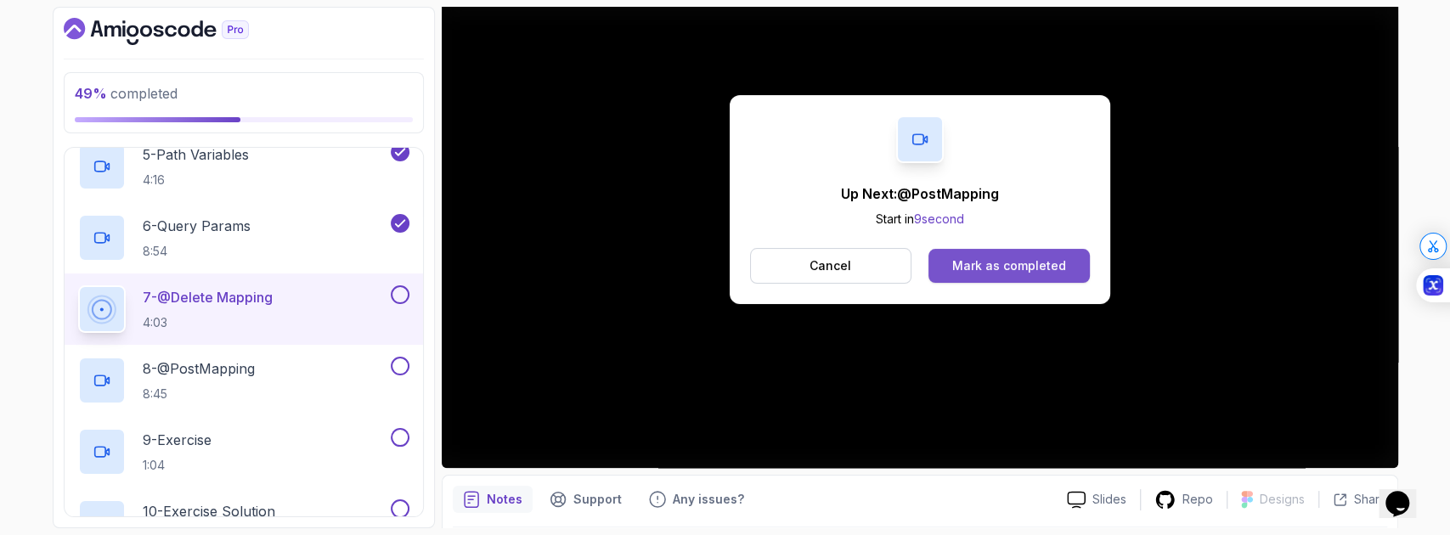
click at [1032, 270] on div "Mark as completed" at bounding box center [1010, 265] width 114 height 17
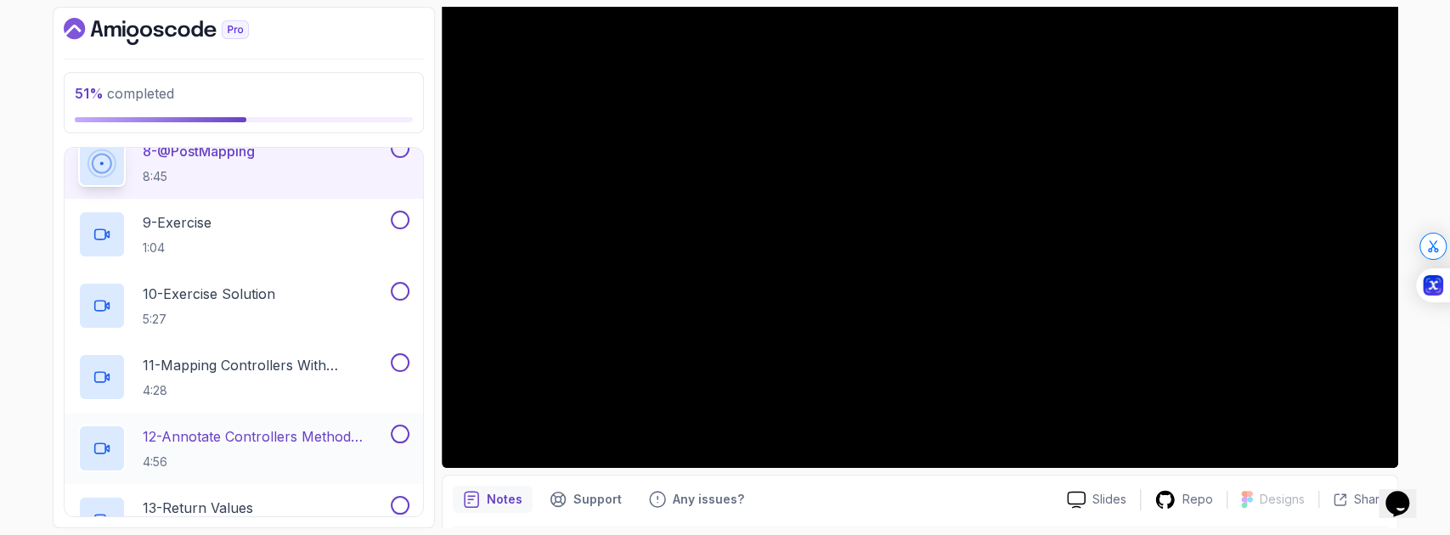
scroll to position [802, 0]
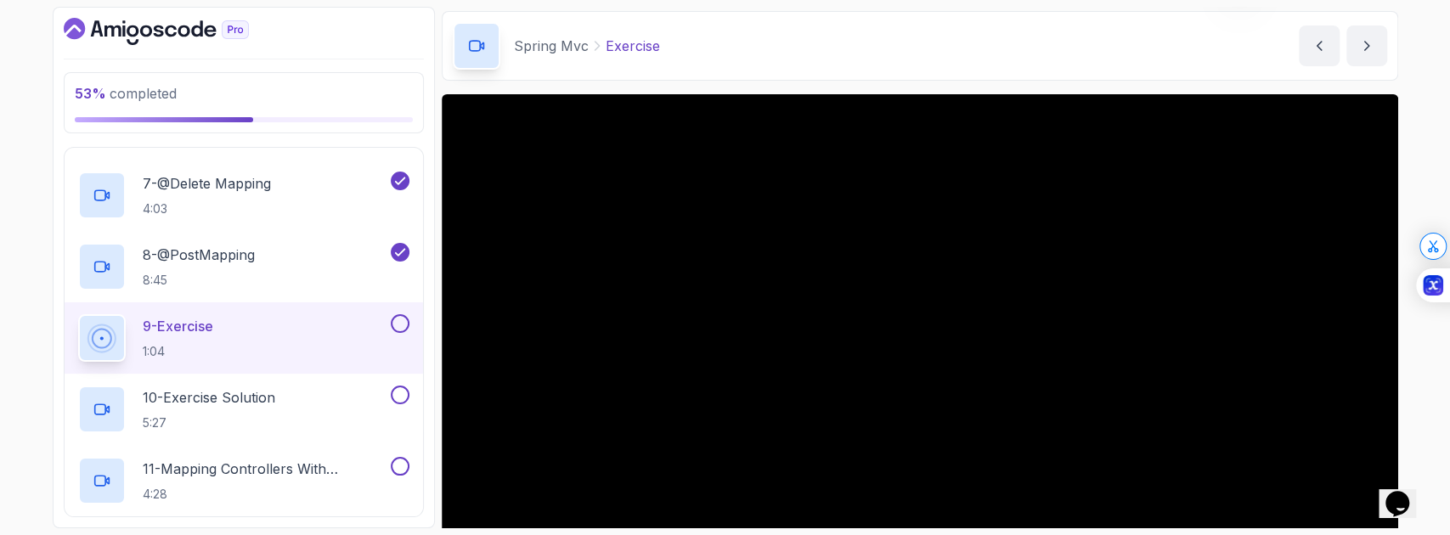
scroll to position [226, 0]
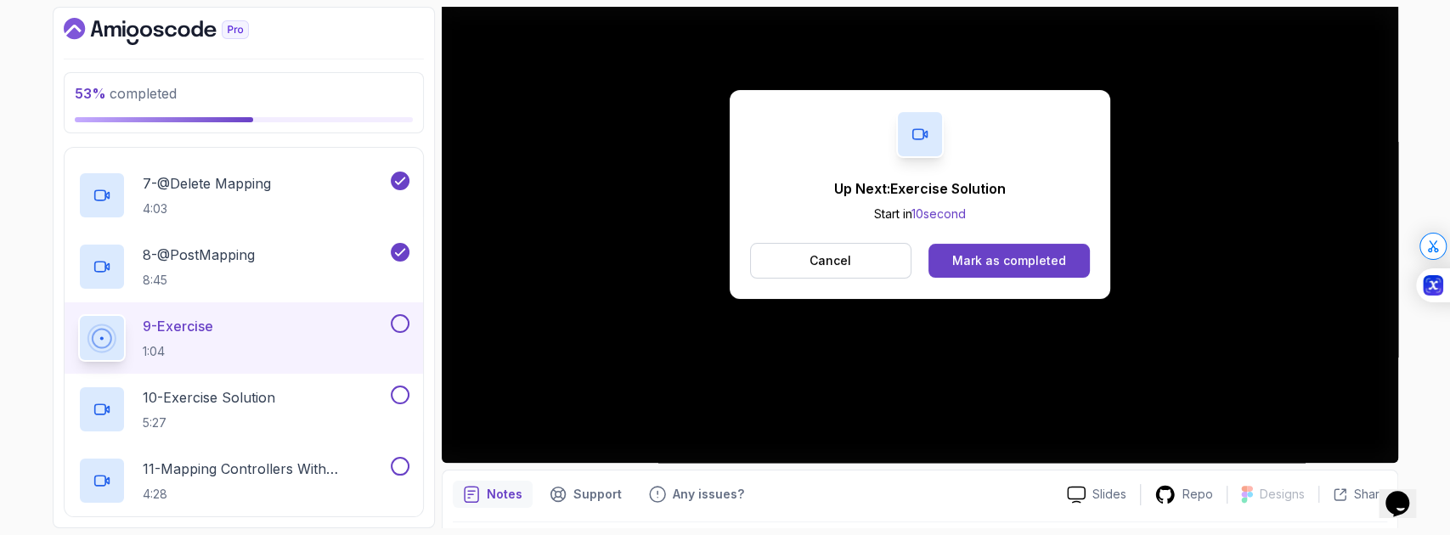
click at [519, 439] on div "Up Next: Exercise Solution Start in 10 second Cancel Mark as completed" at bounding box center [920, 194] width 957 height 538
click at [813, 262] on p "Cancel" at bounding box center [831, 260] width 42 height 17
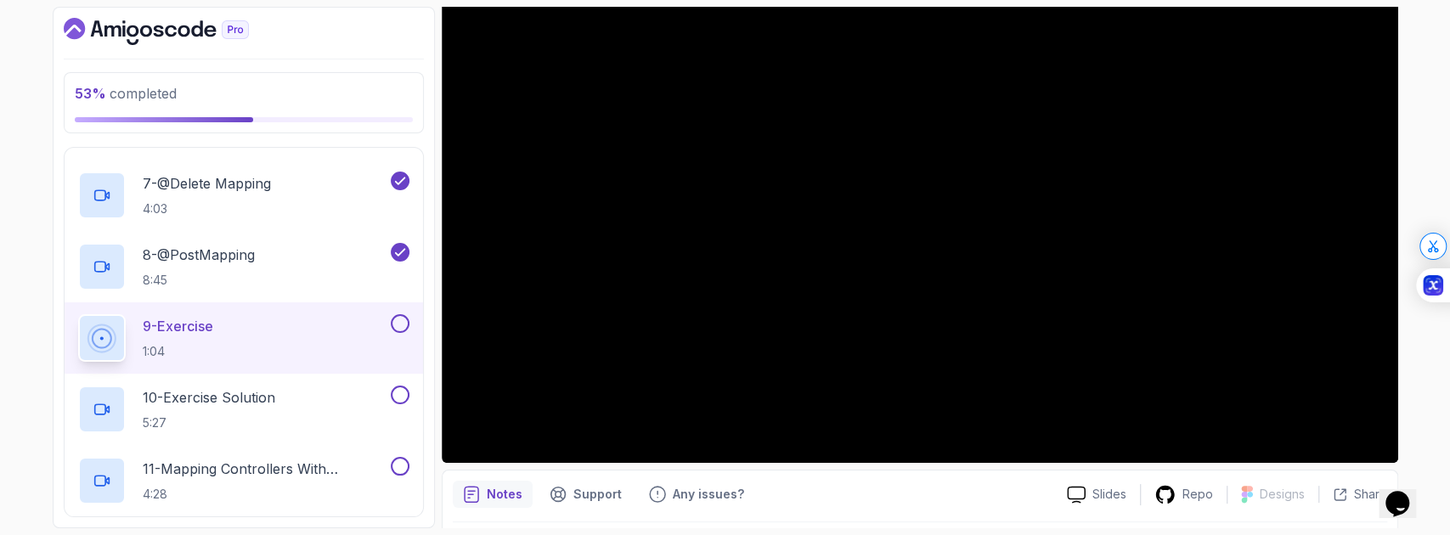
click at [236, 336] on div "9 - Exercise 1:04" at bounding box center [232, 338] width 309 height 48
click at [275, 333] on div "9 - Exercise 1:04" at bounding box center [232, 338] width 309 height 48
click at [384, 400] on div "10 - Exercise Solution 5:27" at bounding box center [232, 410] width 309 height 48
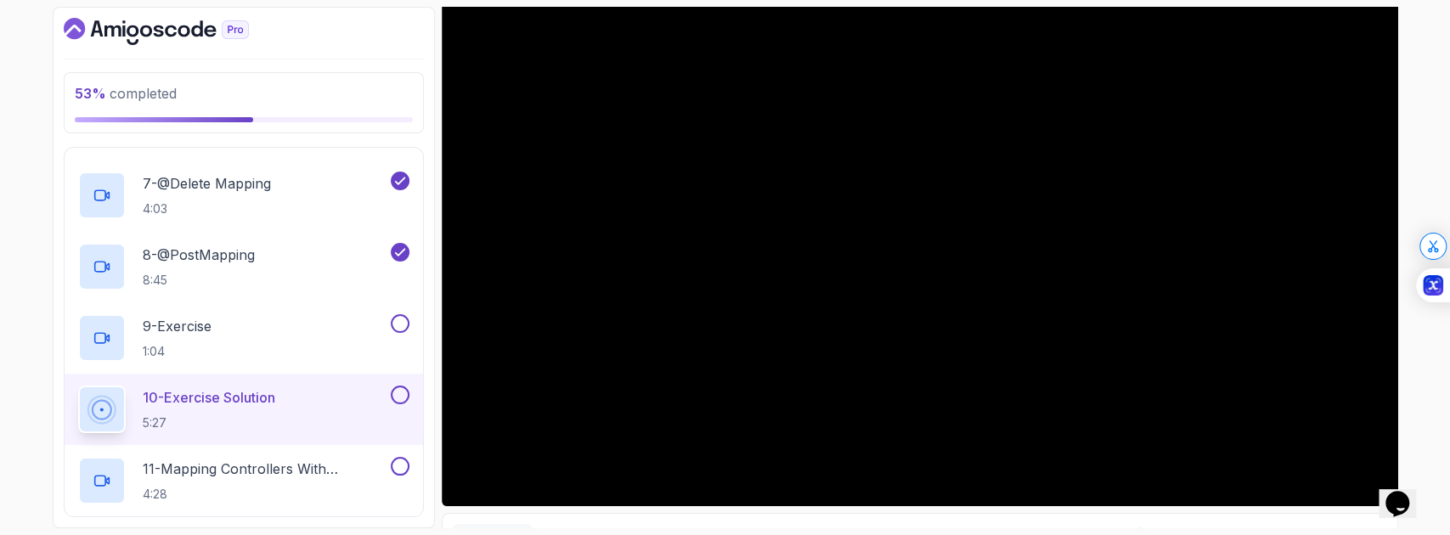
scroll to position [165, 0]
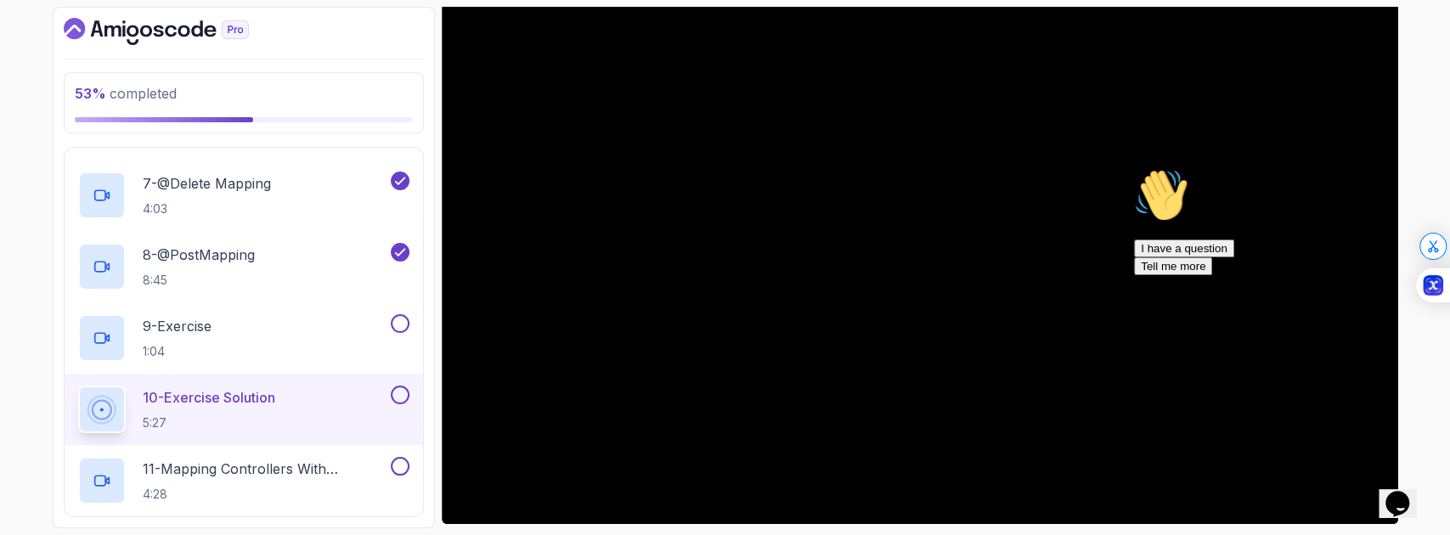
click at [1401, 491] on icon "$i18n('chat', 'chat_widget')" at bounding box center [1398, 503] width 24 height 25
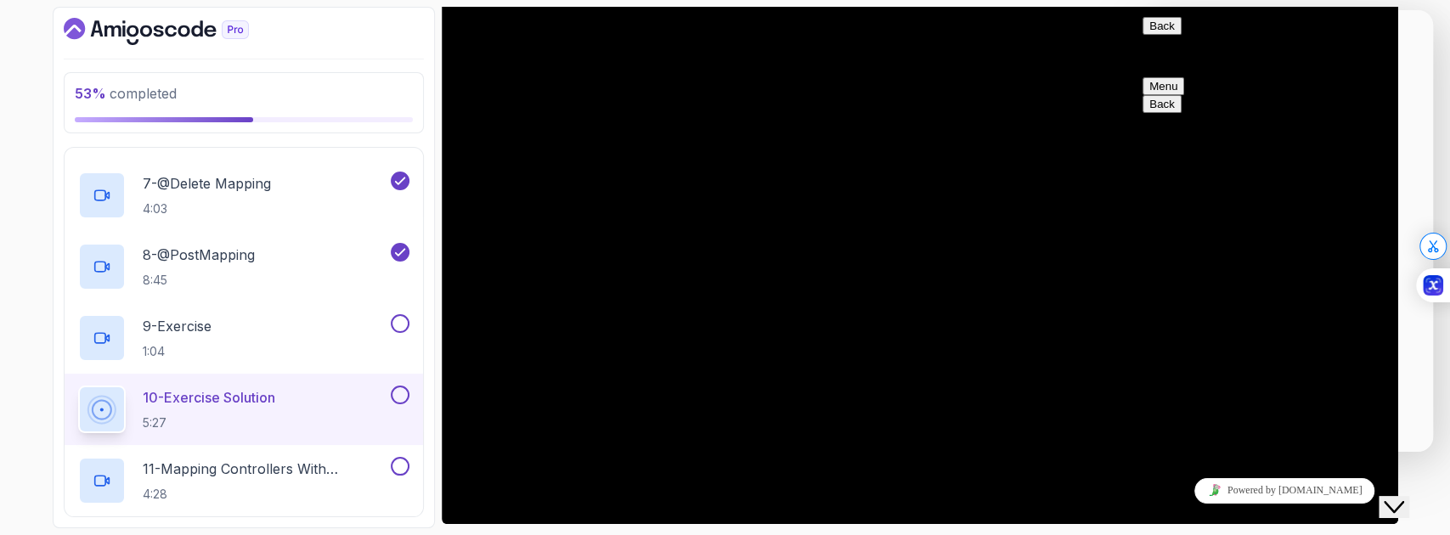
click at [1136, 10] on textarea at bounding box center [1136, 10] width 0 height 0
click at [1136, 10] on textarea "how can i remove this overlay, bit distracting, not usefull for me" at bounding box center [1136, 10] width 0 height 0
click at [1136, 10] on textarea "how can i remove this overlay, bit distracting, not useful for me" at bounding box center [1136, 10] width 0 height 0
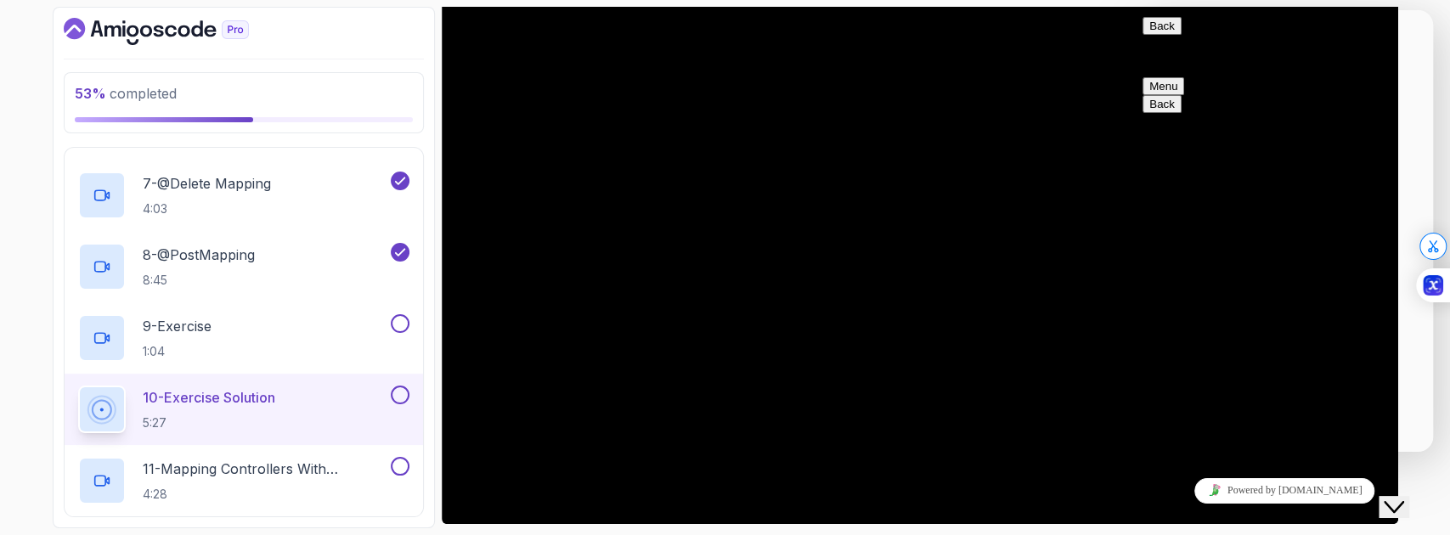
type textarea "how can i remove this overlay, bit distracting, not useful for me"
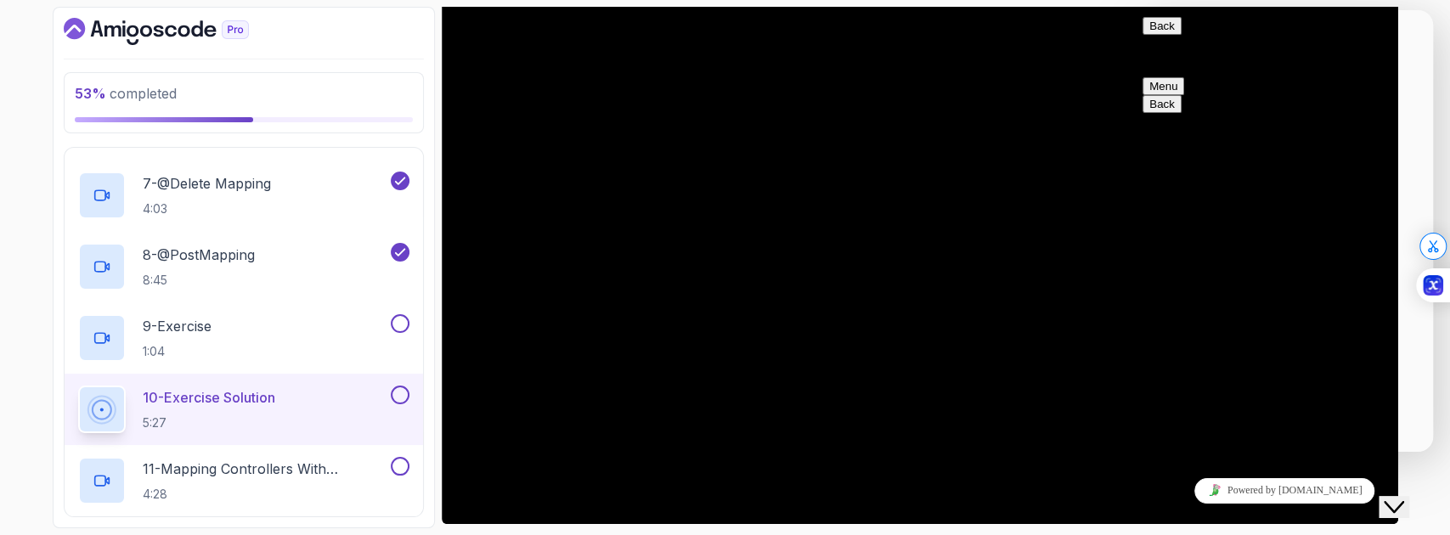
scroll to position [0, 0]
click at [1185, 77] on button "Menu" at bounding box center [1164, 86] width 42 height 18
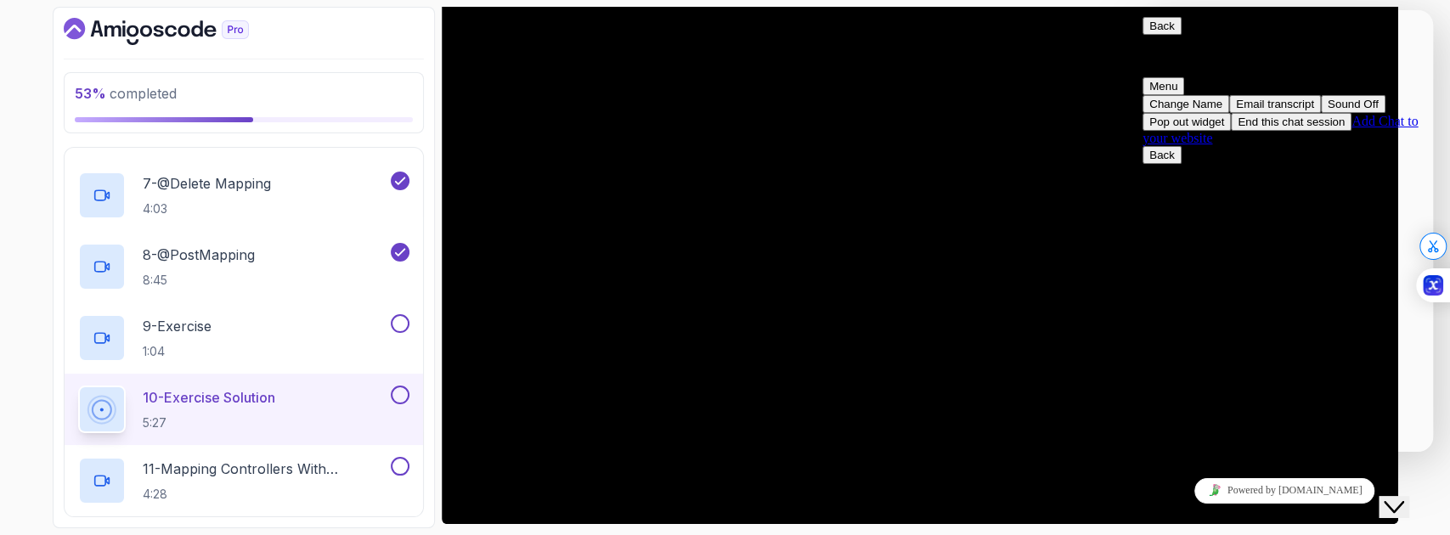
click at [1163, 35] on button "Back" at bounding box center [1162, 26] width 39 height 18
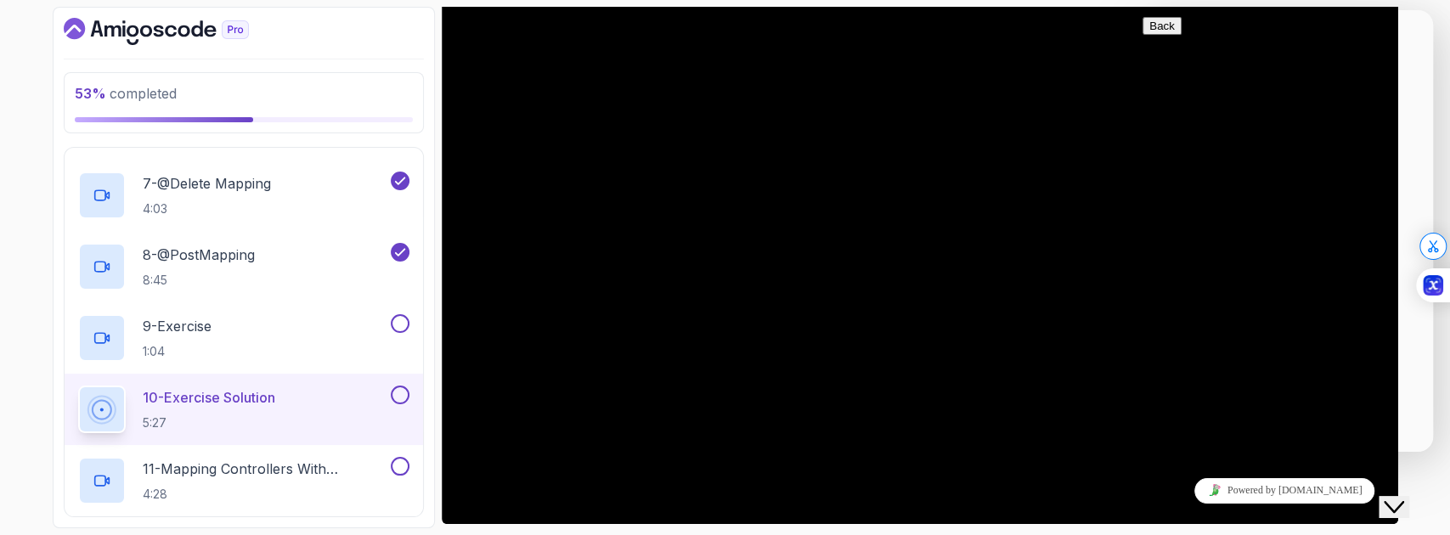
click at [1389, 497] on div "Close Chat This icon closes the chat window." at bounding box center [1394, 507] width 20 height 20
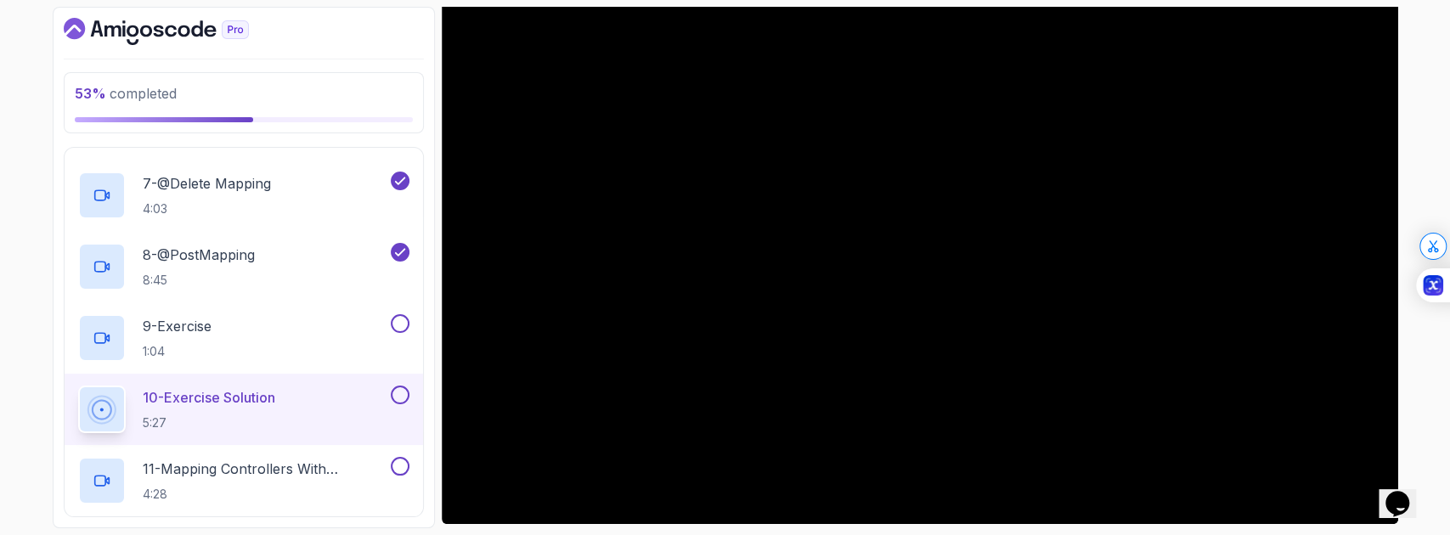
click at [1379, 489] on button "Opens Chat This icon Opens the chat window." at bounding box center [1397, 503] width 37 height 29
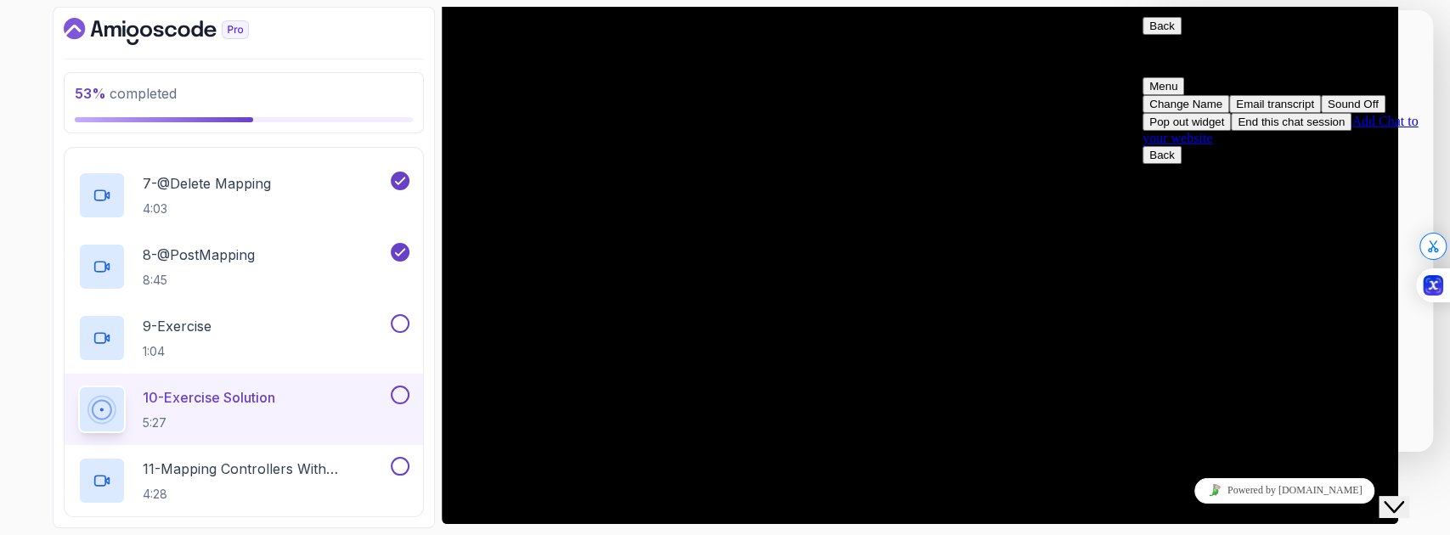
click at [1407, 508] on button "Close Chat This icon closes the chat window." at bounding box center [1394, 507] width 31 height 22
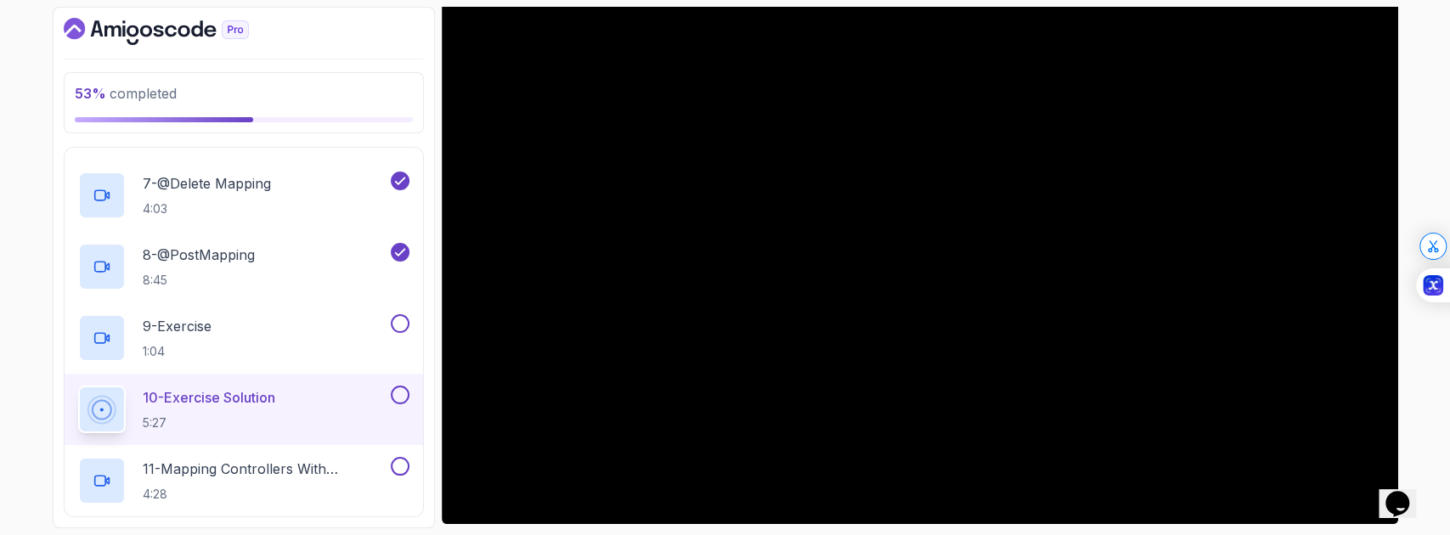
click at [1435, 428] on div "53 % completed 1 - Intro 2 - Api Crash Course 3 - Up And Running With Spring Bo…" at bounding box center [725, 267] width 1450 height 535
drag, startPoint x: 1367, startPoint y: 432, endPoint x: 1304, endPoint y: 595, distance: 174.8
click at [1213, 275] on button "Tell me more" at bounding box center [1173, 266] width 78 height 18
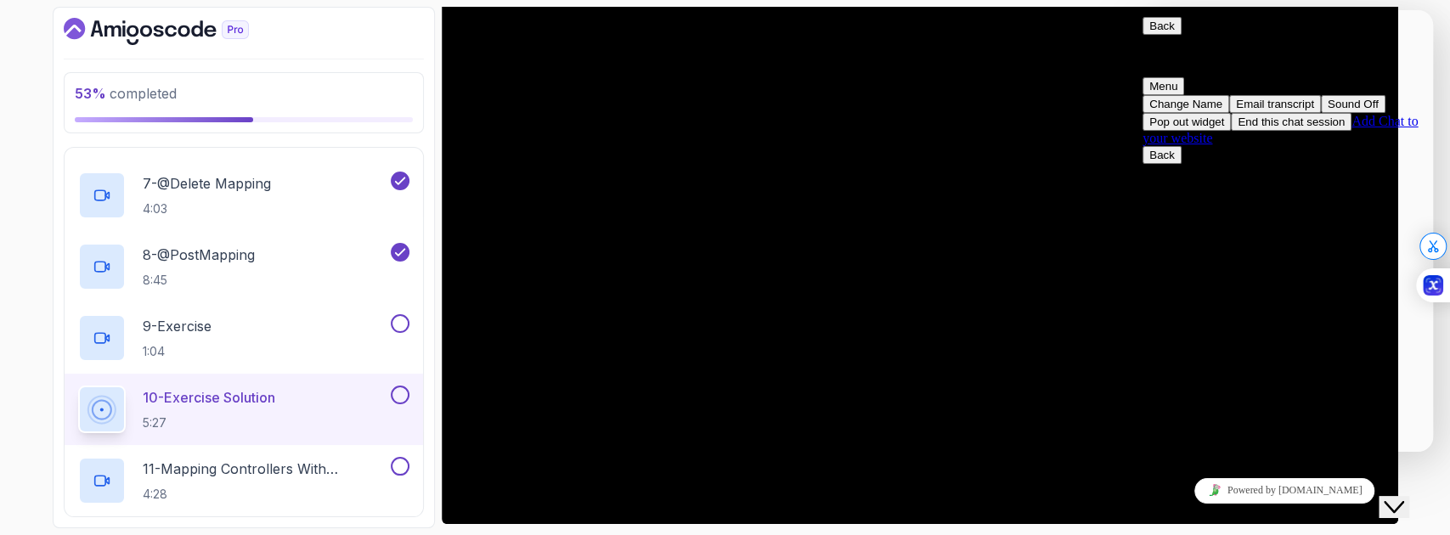
drag, startPoint x: 1286, startPoint y: 412, endPoint x: 1284, endPoint y: 421, distance: 9.7
click at [1136, 10] on div "Search Emoji Smileys & People Animals & Nature Food & Drink Activities Travel &…" at bounding box center [1136, 10] width 0 height 0
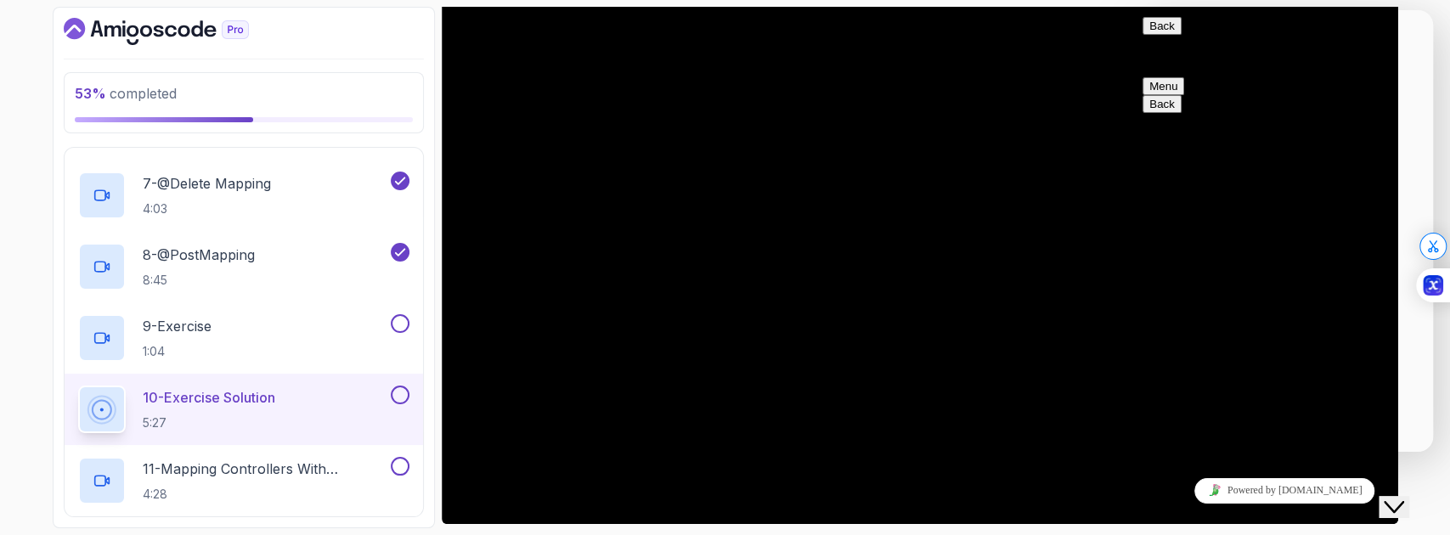
click at [1136, 10] on textarea "how can i remove this overlay, bit distracting, not useful for me" at bounding box center [1136, 10] width 0 height 0
type textarea "c"
click at [1185, 77] on button "Menu" at bounding box center [1164, 86] width 42 height 18
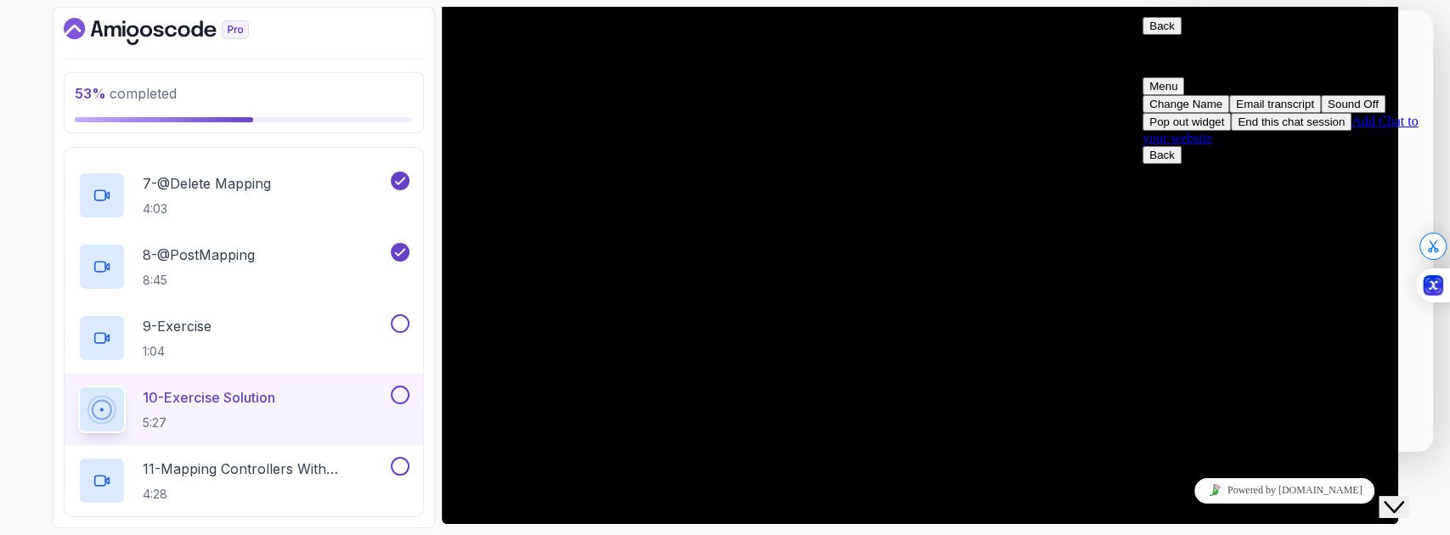
click at [1231, 131] on button "Pop out widget" at bounding box center [1187, 122] width 88 height 18
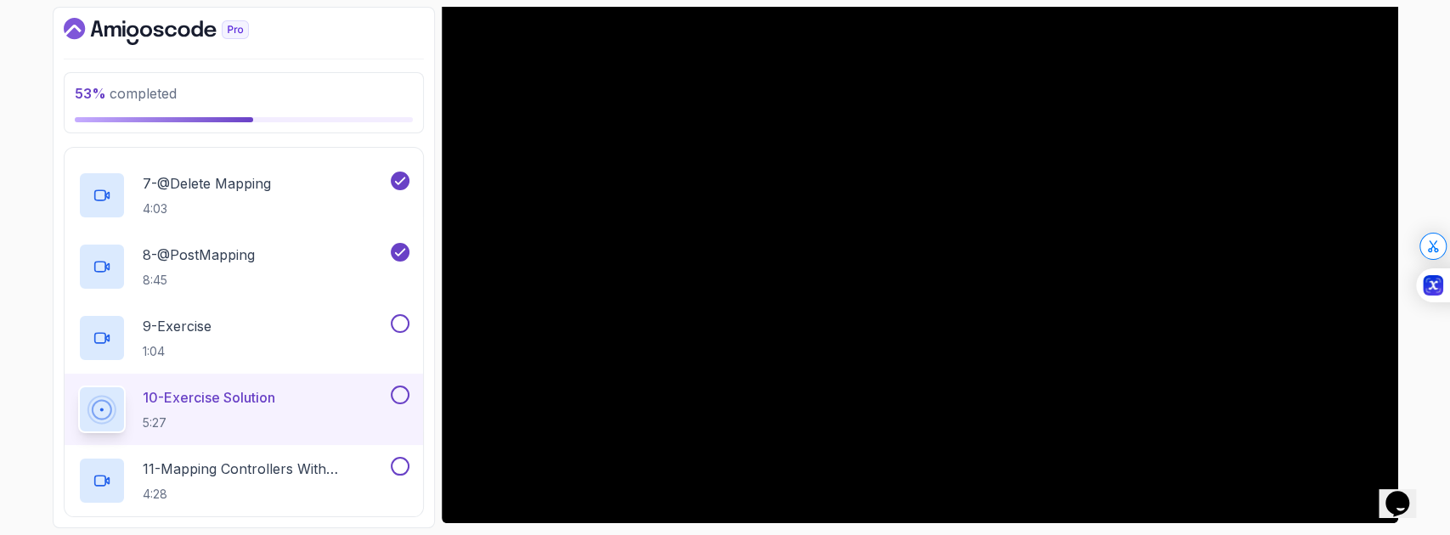
scroll to position [165, 0]
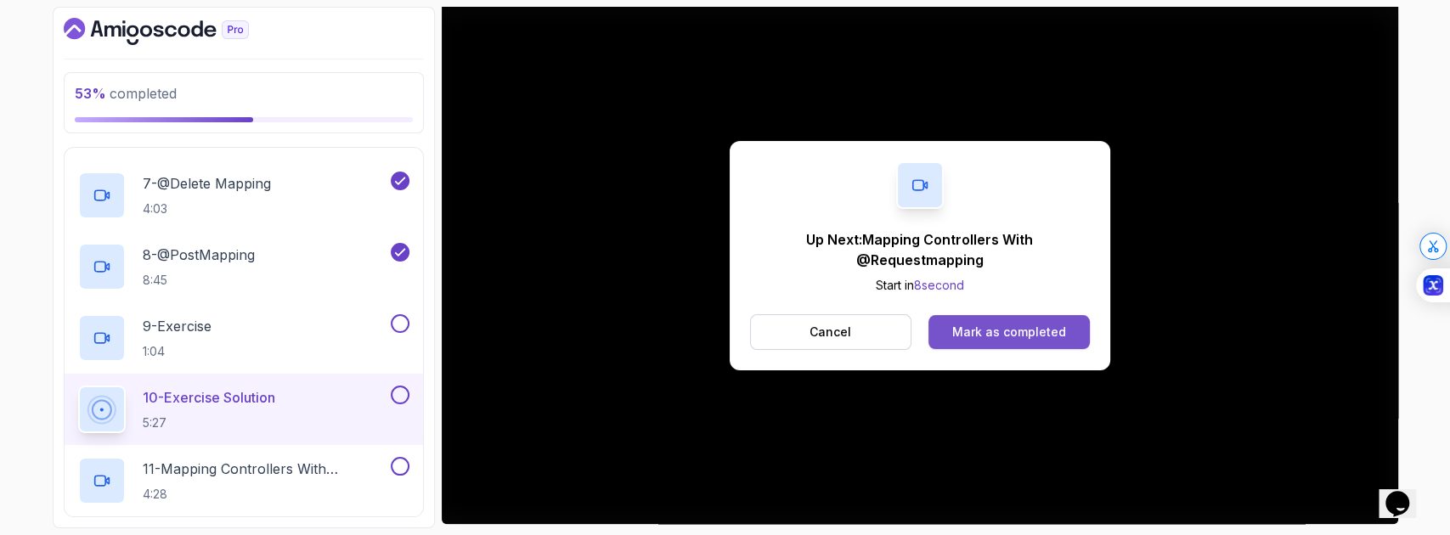
click at [983, 333] on div "Mark as completed" at bounding box center [1010, 332] width 114 height 17
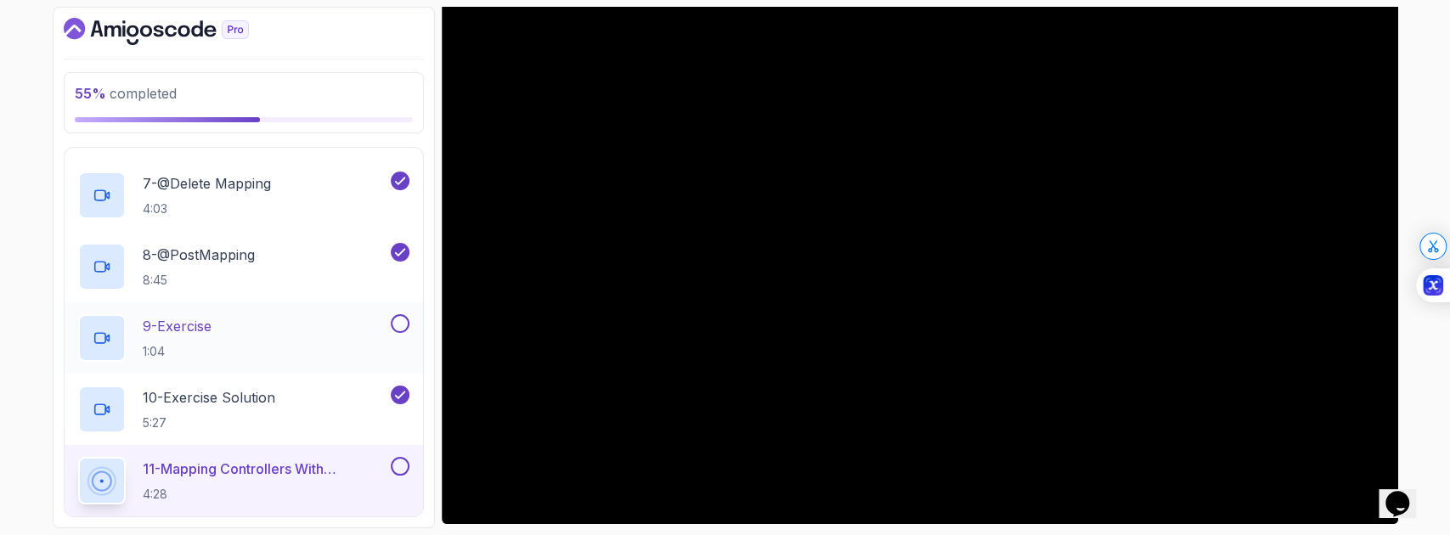
click at [396, 322] on button at bounding box center [400, 323] width 19 height 19
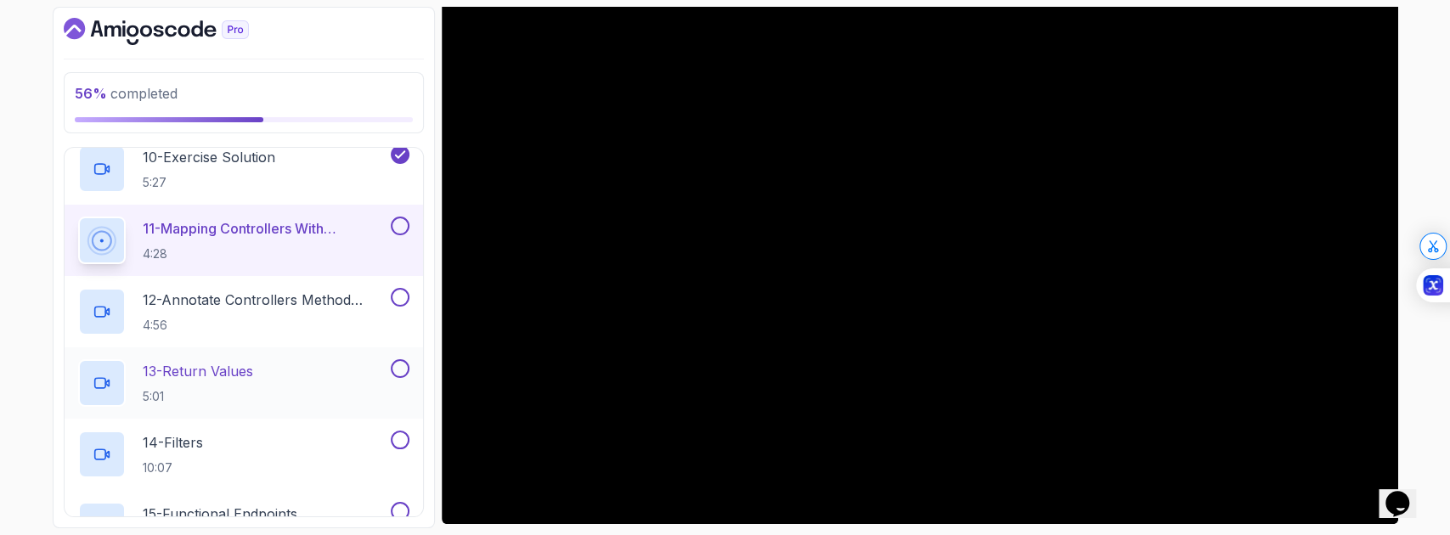
scroll to position [1037, 0]
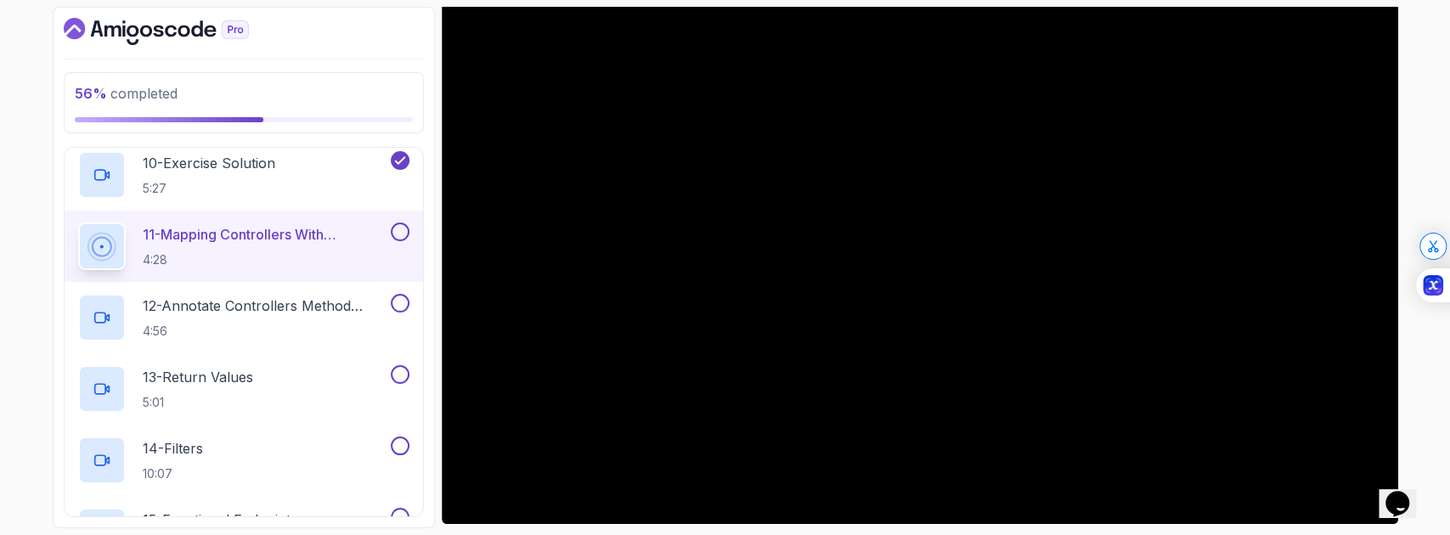
click at [308, 257] on p "4:28" at bounding box center [265, 260] width 245 height 17
click at [231, 263] on p "4:28" at bounding box center [265, 260] width 245 height 17
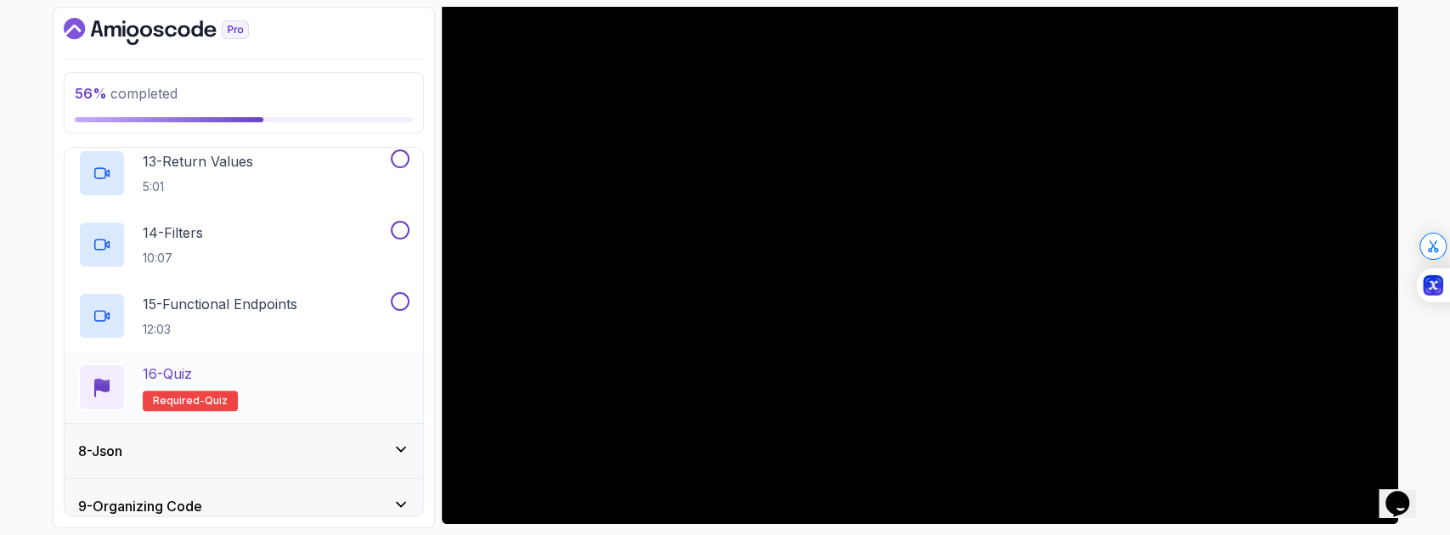
scroll to position [1320, 0]
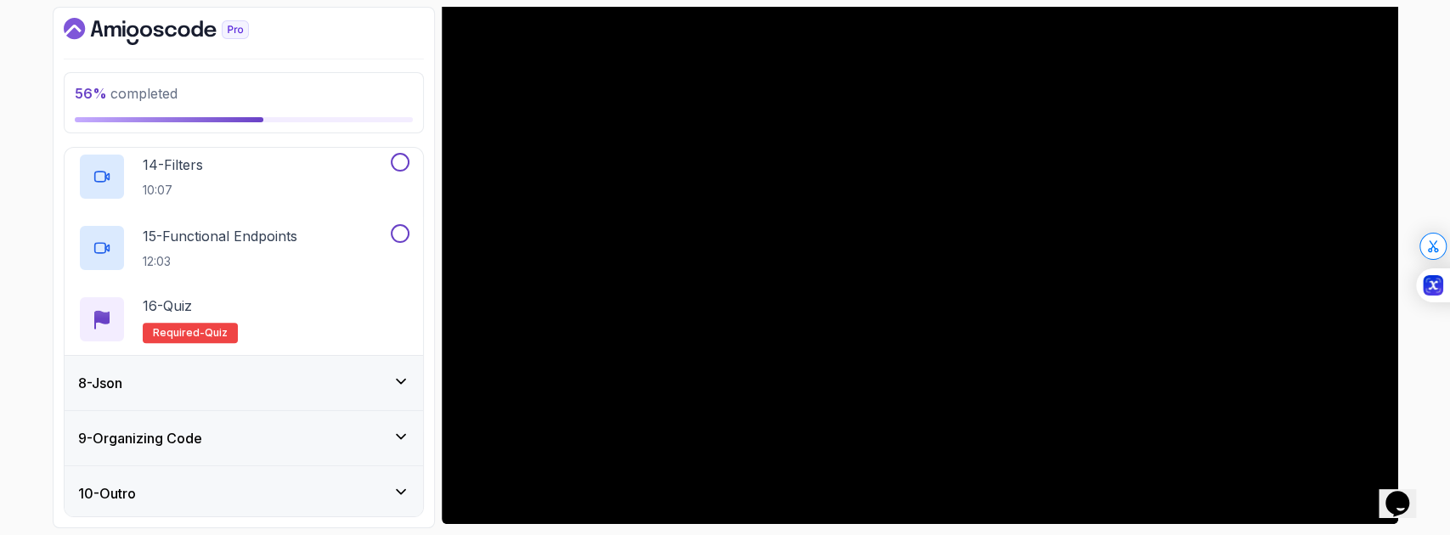
click at [321, 382] on div "8 - Json" at bounding box center [243, 383] width 331 height 20
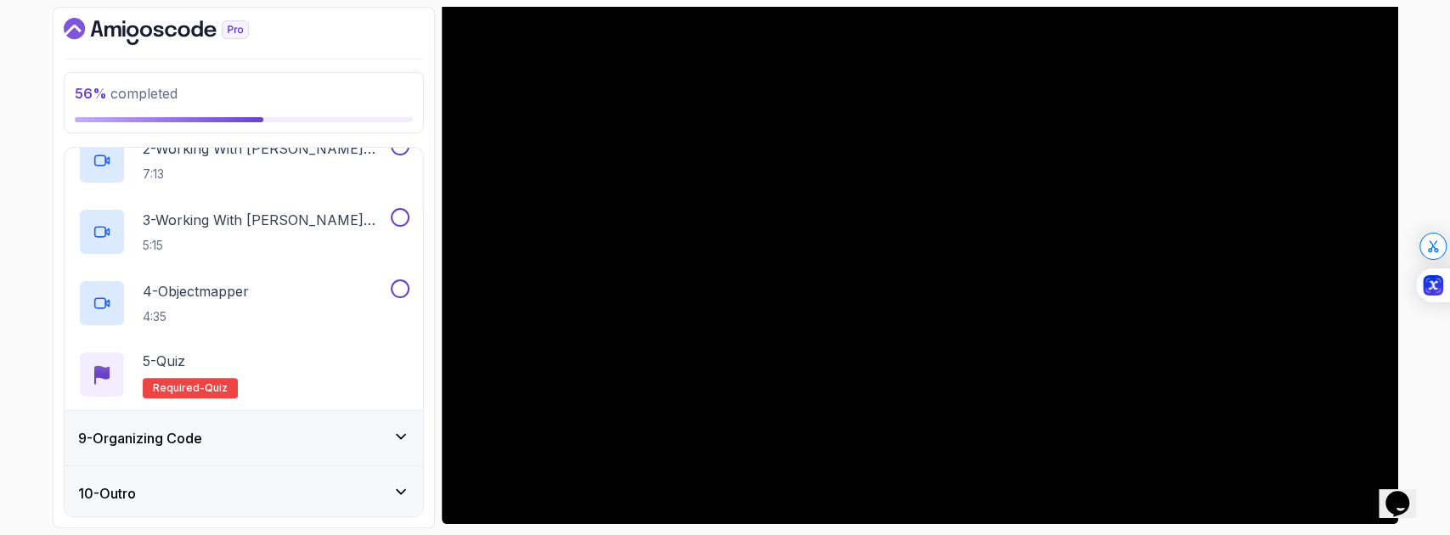
click at [306, 454] on div "9 - Organizing Code" at bounding box center [244, 438] width 359 height 54
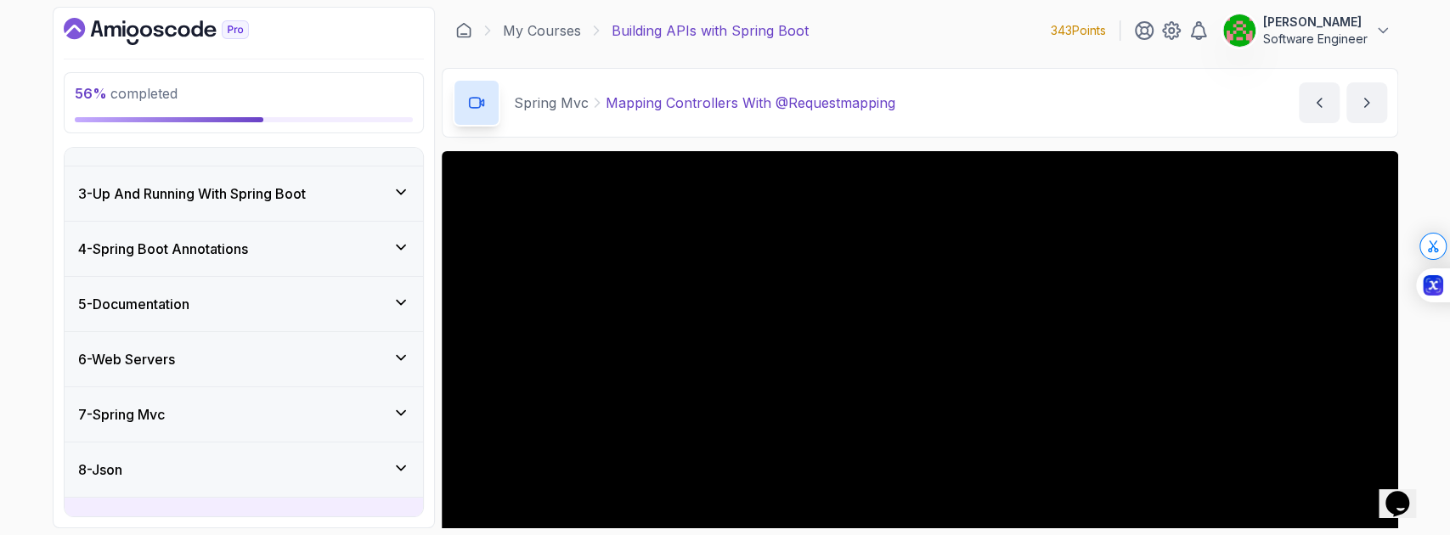
scroll to position [156, 0]
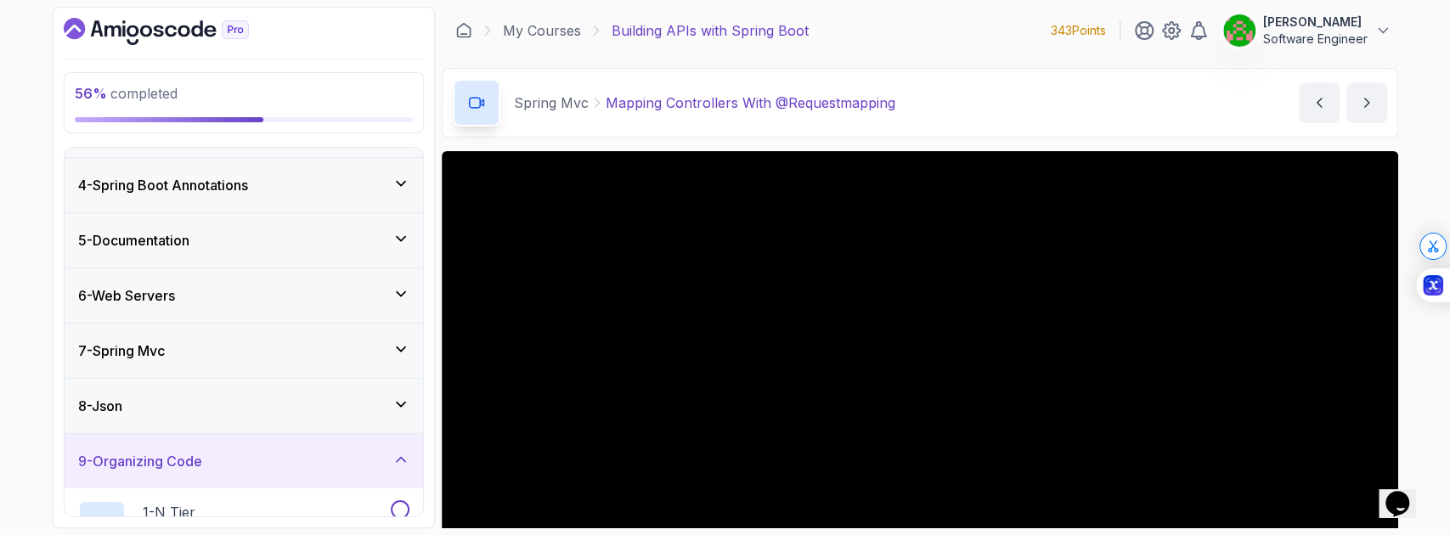
click at [267, 396] on div "8 - Json" at bounding box center [243, 406] width 331 height 20
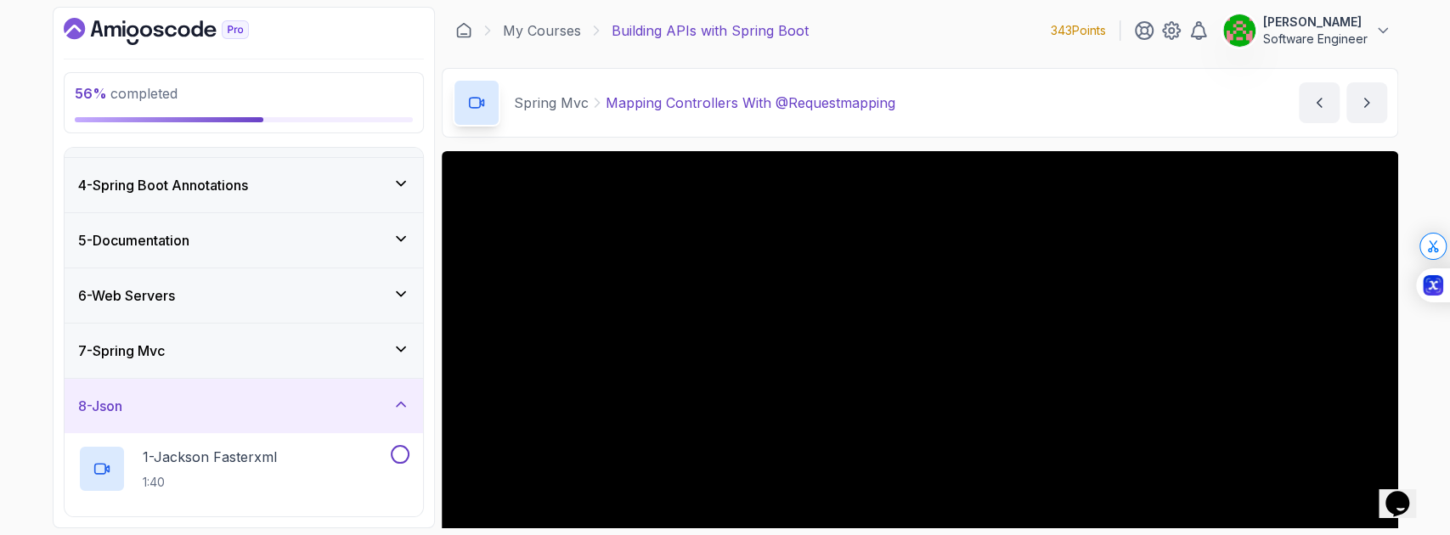
click at [272, 359] on div "7 - Spring Mvc" at bounding box center [244, 351] width 359 height 54
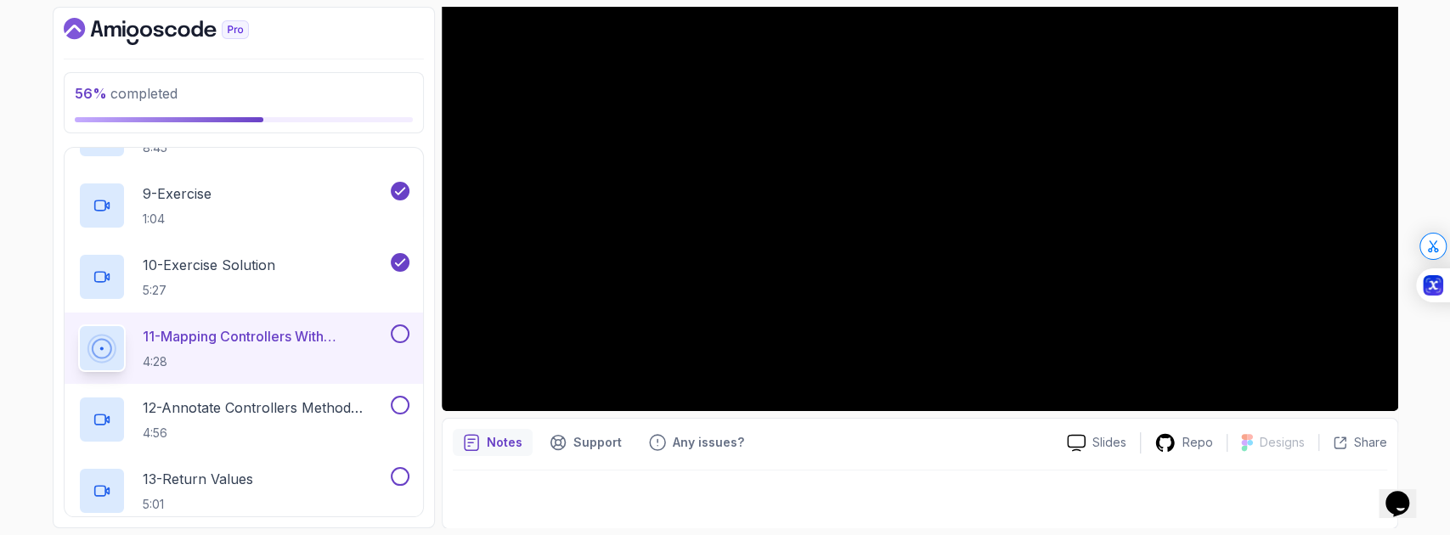
scroll to position [948, 0]
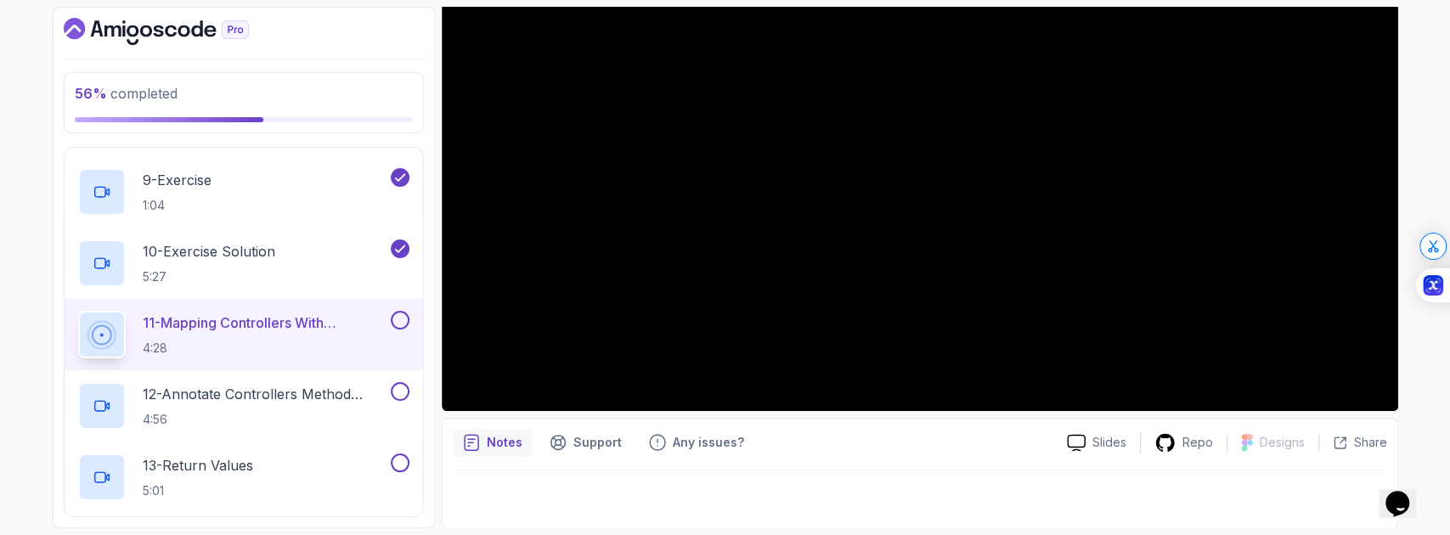
click at [331, 333] on h2 "11 - Mapping Controllers With @Requestmapping 4:28" at bounding box center [265, 335] width 245 height 44
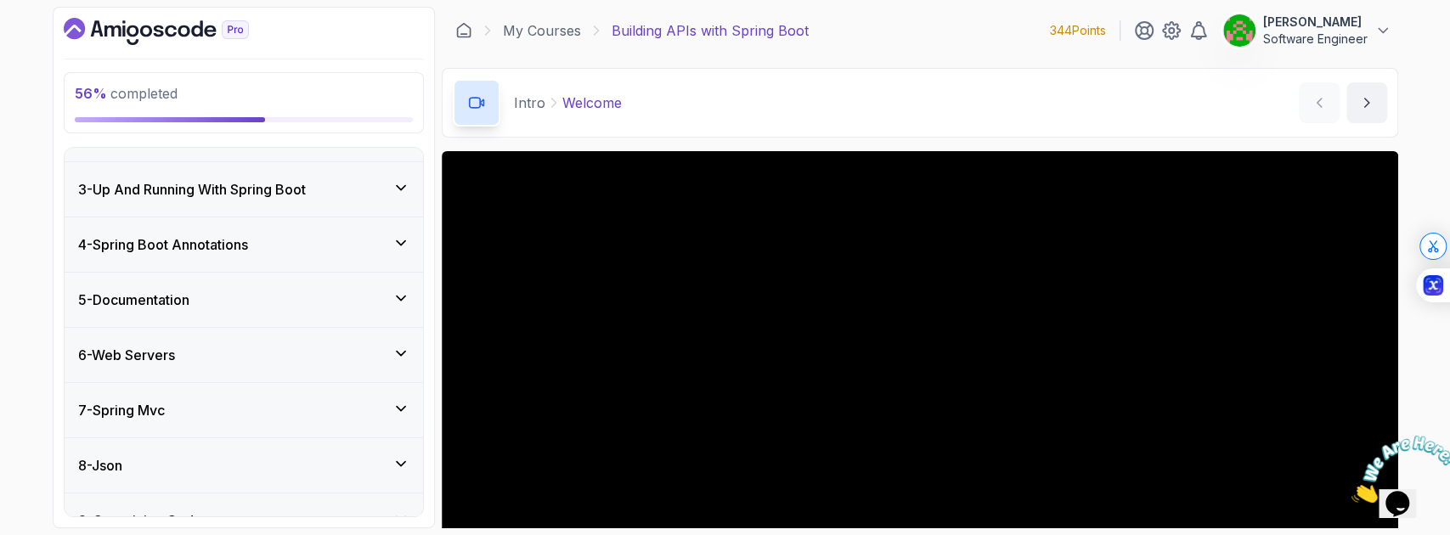
scroll to position [393, 0]
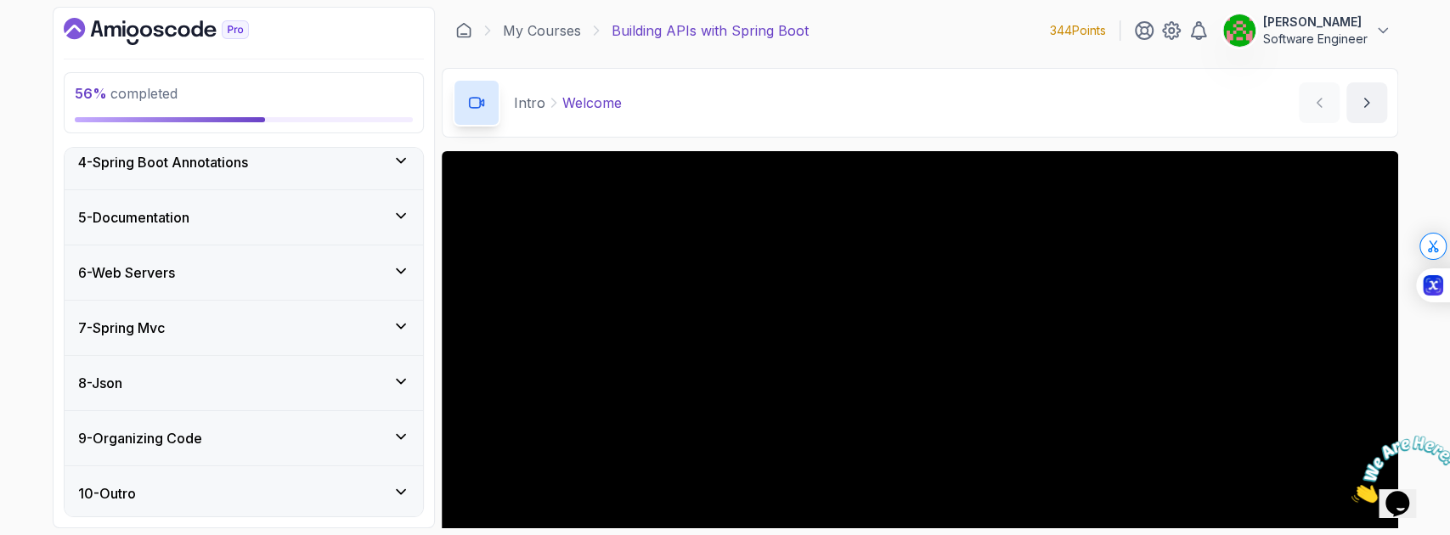
click at [254, 333] on div "7 - Spring Mvc" at bounding box center [243, 328] width 331 height 20
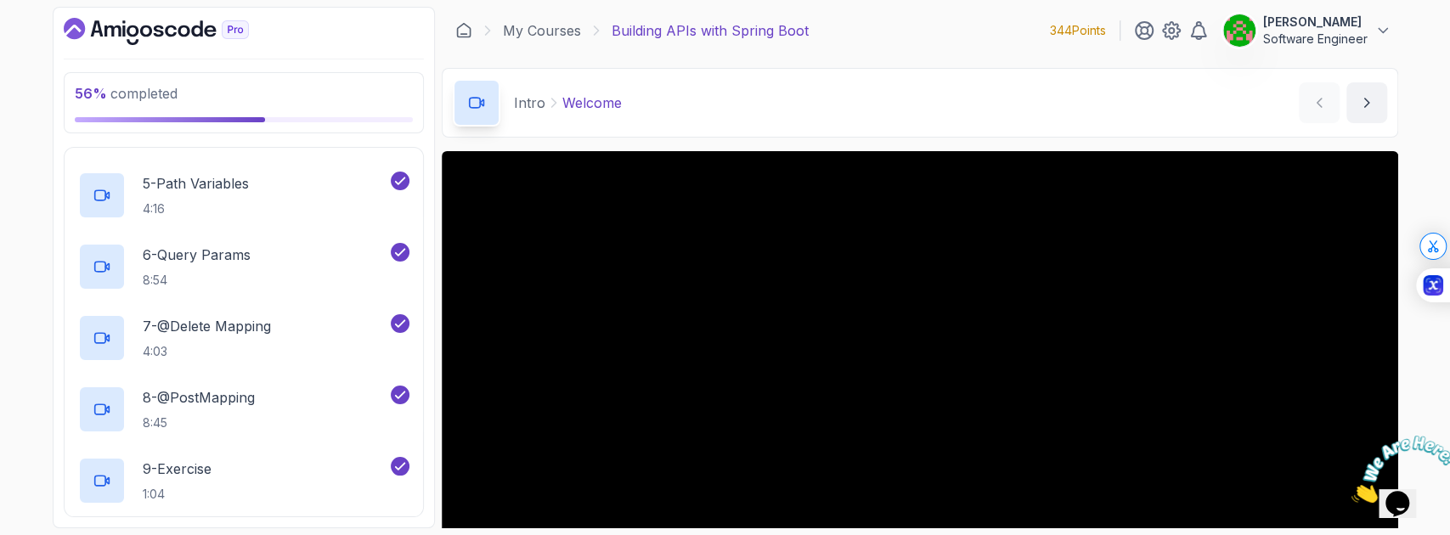
scroll to position [802, 0]
click at [257, 475] on p "11 - Mapping Controllers With @Requestmapping" at bounding box center [265, 469] width 245 height 20
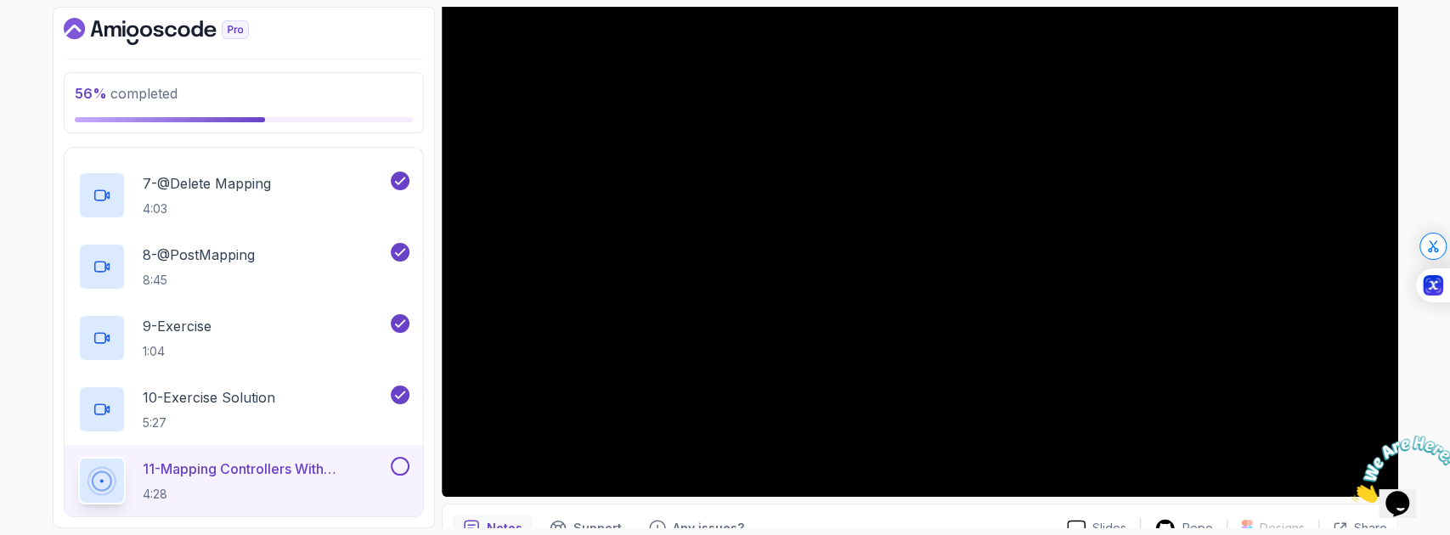
scroll to position [278, 0]
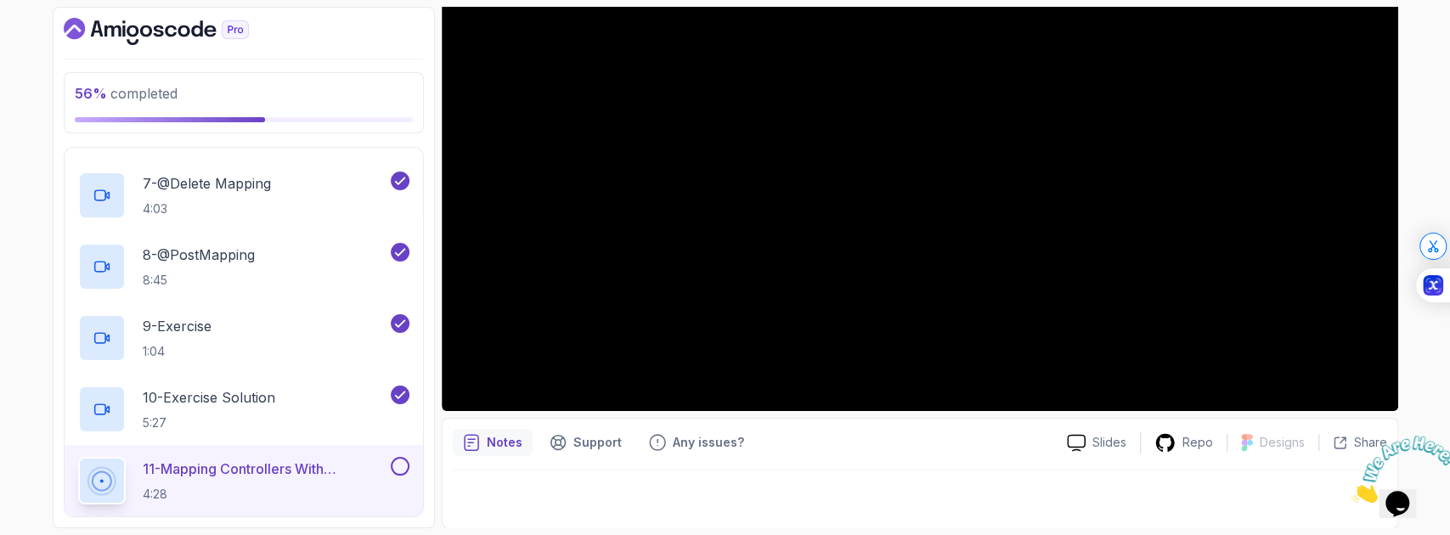
drag, startPoint x: 1439, startPoint y: 437, endPoint x: 1354, endPoint y: 441, distance: 85.1
click at [1352, 491] on icon "Close" at bounding box center [1352, 498] width 0 height 14
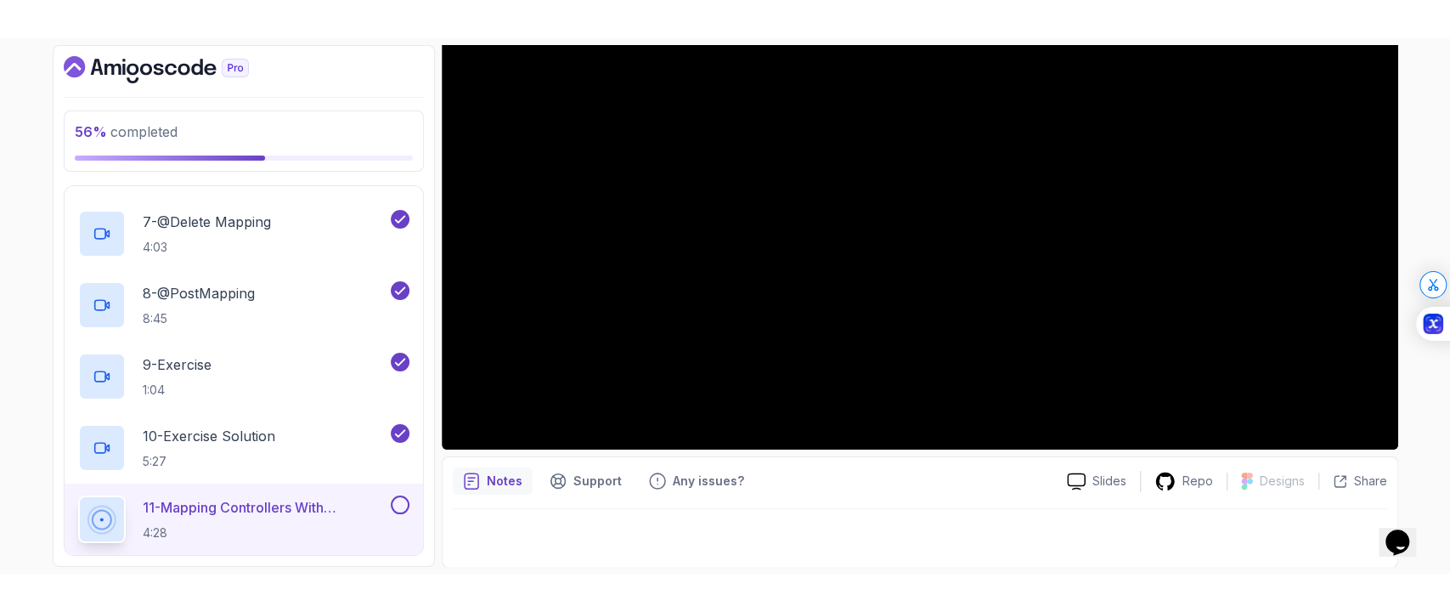
scroll to position [201, 0]
